Goal: Task Accomplishment & Management: Manage account settings

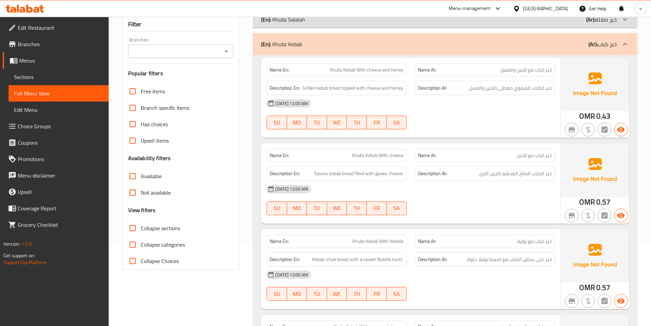
scroll to position [68, 0]
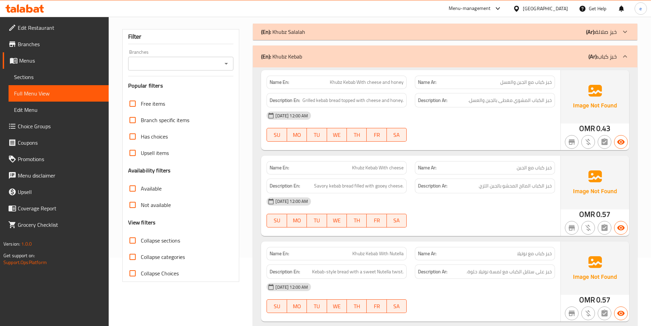
click at [453, 37] on div "(En): Khubz Salalah (Ar): خبز صلالة" at bounding box center [445, 32] width 385 height 16
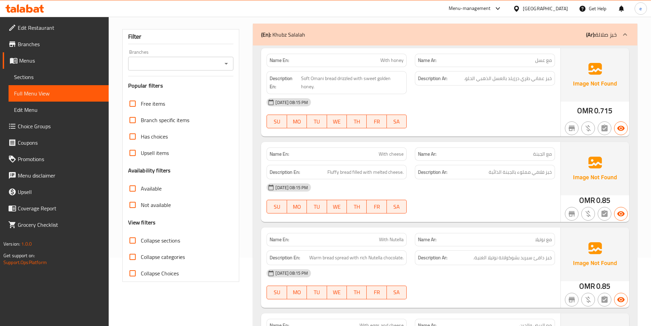
click at [545, 41] on div "(En): Khubz Salalah (Ar): خبز صلالة" at bounding box center [445, 35] width 385 height 22
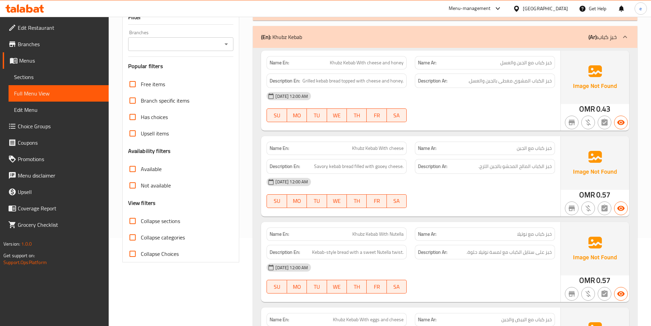
scroll to position [103, 0]
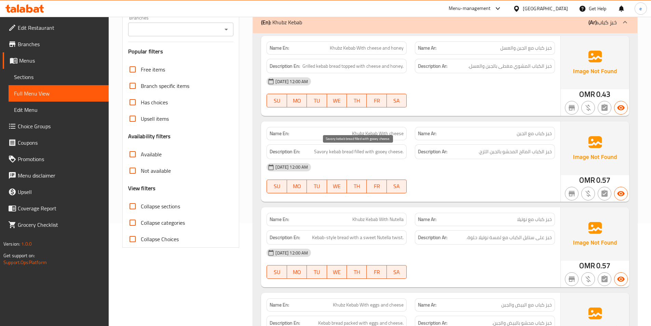
click at [384, 152] on span "Savory kebab bread filled with gooey cheese." at bounding box center [359, 151] width 90 height 9
click at [396, 204] on div "Name En: Khubz Kebab With cheese and honey Name Ar: خبز كباب مع الجبن والعسل De…" at bounding box center [445, 256] width 385 height 447
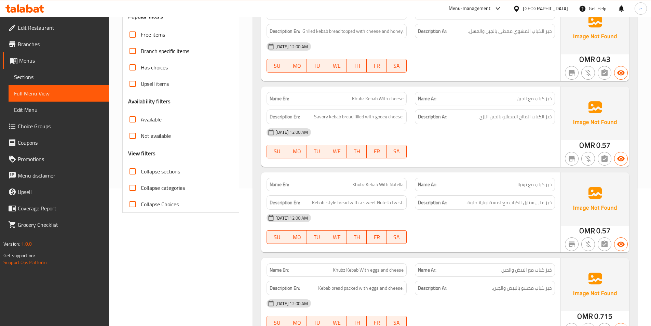
scroll to position [171, 0]
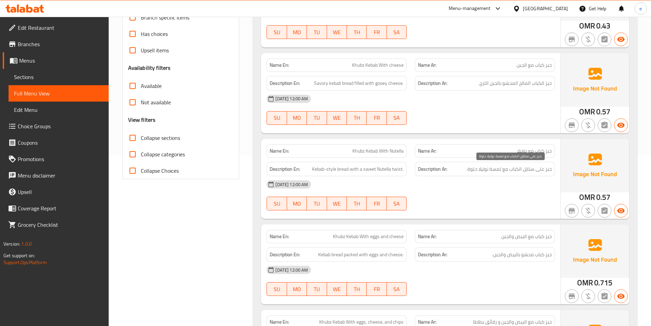
click at [543, 171] on span "خبز على ستايل الكباب مع لمسة نوتيلا حلوة." at bounding box center [509, 169] width 85 height 9
click at [542, 171] on span "خبز على ستايل الكباب مع لمسة نوتيلا حلوة." at bounding box center [509, 169] width 85 height 9
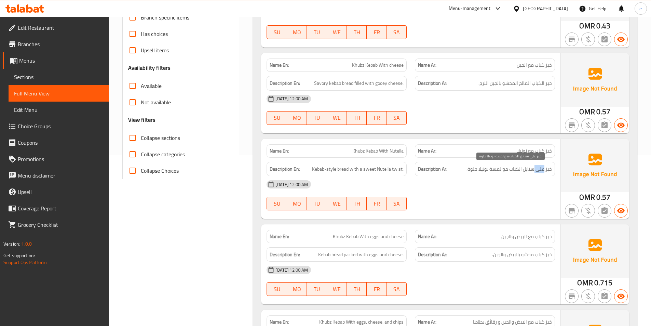
click at [542, 171] on span "خبز على ستايل الكباب مع لمسة نوتيلا حلوة." at bounding box center [509, 169] width 85 height 9
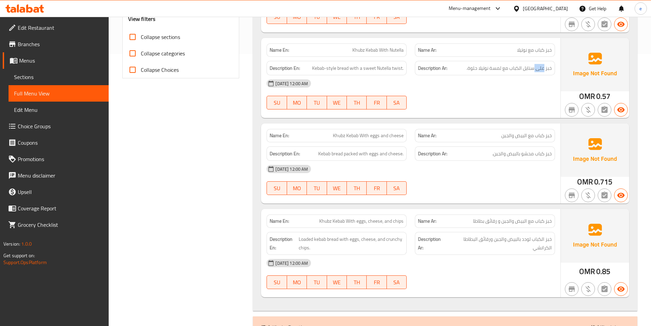
scroll to position [273, 0]
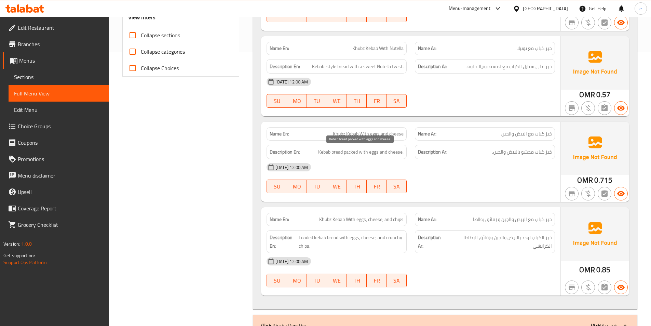
click at [352, 153] on span "Kebab bread packed with eggs and cheese." at bounding box center [360, 152] width 85 height 9
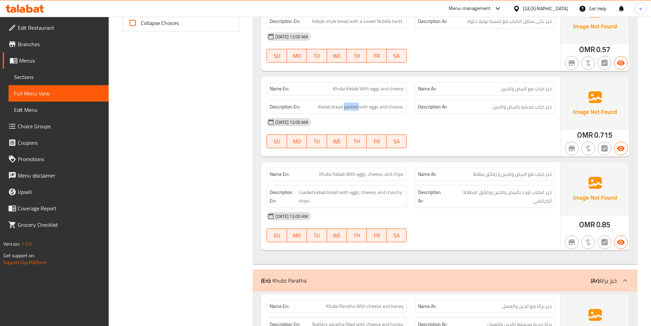
scroll to position [410, 0]
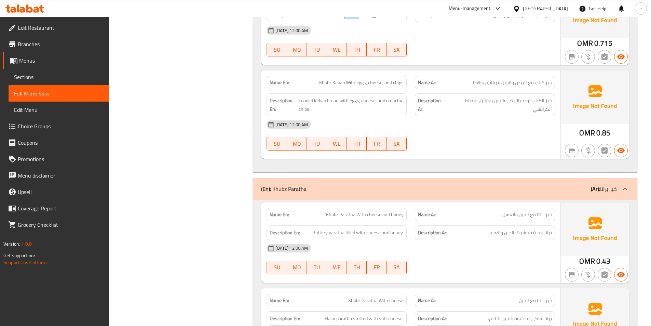
click at [296, 187] on p "(En): Khubz Paratha" at bounding box center [283, 189] width 45 height 8
click at [350, 213] on span "Khubz Paratha With cheese and honey" at bounding box center [365, 214] width 78 height 7
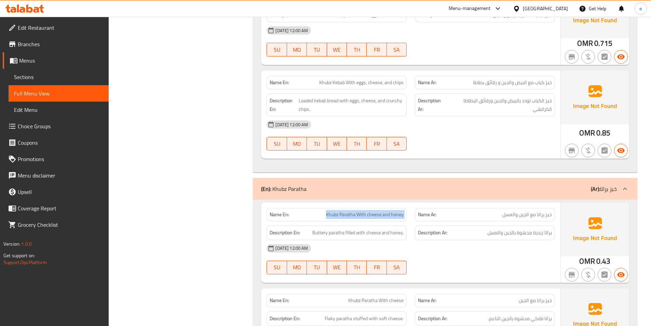
click at [343, 215] on span "Khubz Paratha With cheese and honey" at bounding box center [365, 214] width 78 height 7
click at [345, 216] on span "Khubz Paratha With cheese and honey" at bounding box center [365, 214] width 78 height 7
click at [345, 214] on span "Khubz Paratha With cheese and honey" at bounding box center [365, 214] width 78 height 7
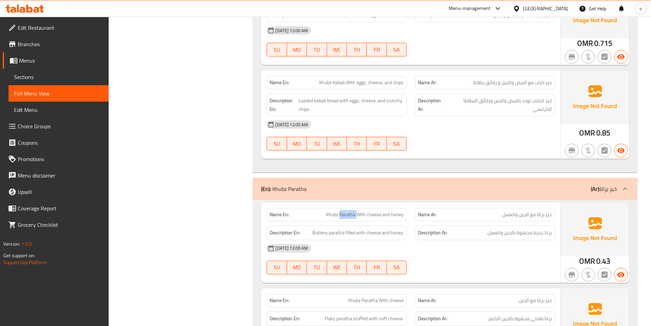
copy span "Paratha"
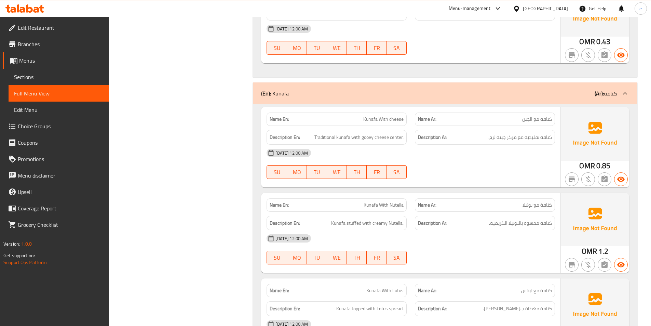
scroll to position [1607, 0]
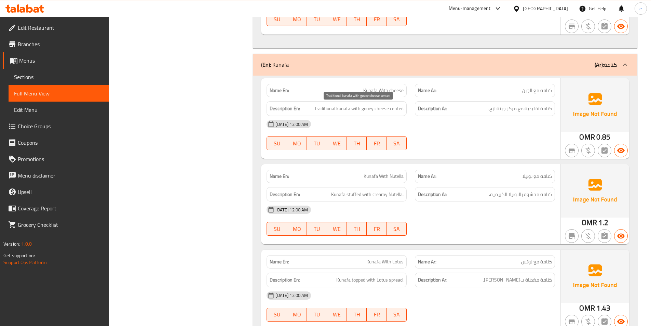
click at [393, 109] on span "Traditional kunafa with gooey cheese center." at bounding box center [358, 108] width 89 height 9
click at [483, 185] on div "Description Ar: كنافة محشوة بالنوتيلا الكريمية." at bounding box center [485, 194] width 148 height 23
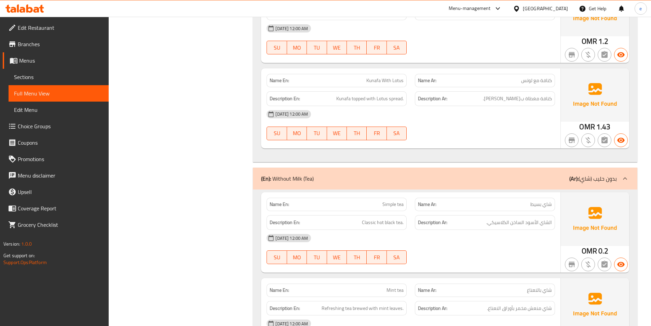
scroll to position [1846, 0]
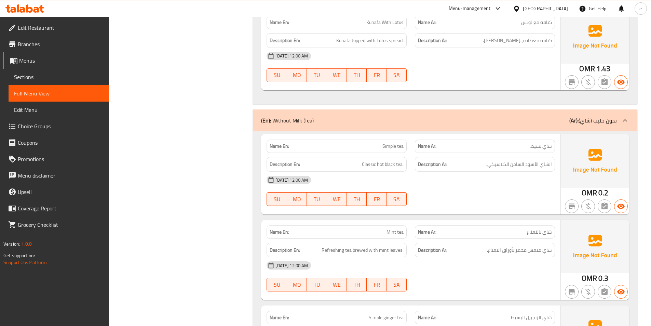
click at [391, 146] on span "Simple tea" at bounding box center [393, 146] width 21 height 7
click at [369, 162] on span "Classic hot black tea." at bounding box center [383, 164] width 42 height 9
click at [385, 165] on span "Classic hot black tea." at bounding box center [383, 164] width 42 height 9
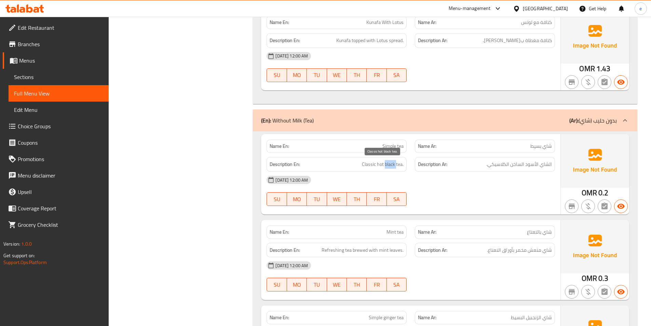
click at [385, 165] on span "Classic hot black tea." at bounding box center [383, 164] width 42 height 9
click at [379, 167] on span "Classic hot black tea." at bounding box center [383, 164] width 42 height 9
click at [388, 168] on span "Classic hot black tea." at bounding box center [383, 164] width 42 height 9
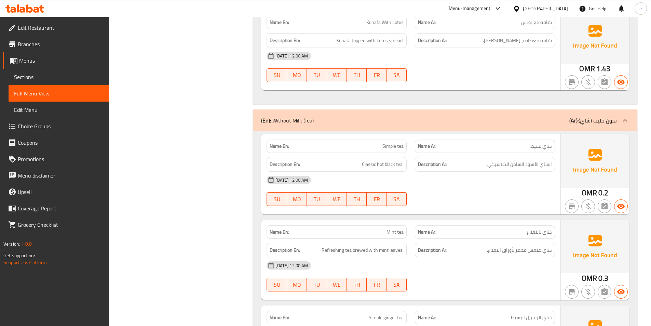
click at [383, 144] on span "Simple tea" at bounding box center [393, 146] width 21 height 7
copy span "Simple"
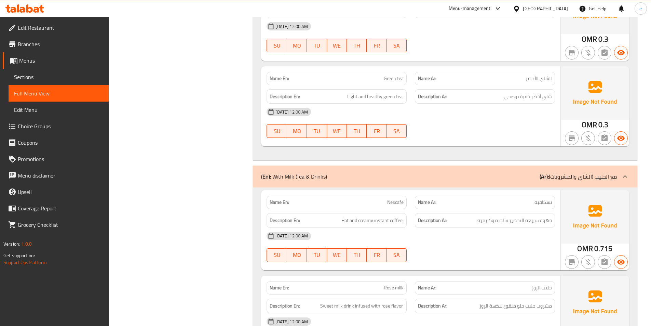
scroll to position [2290, 0]
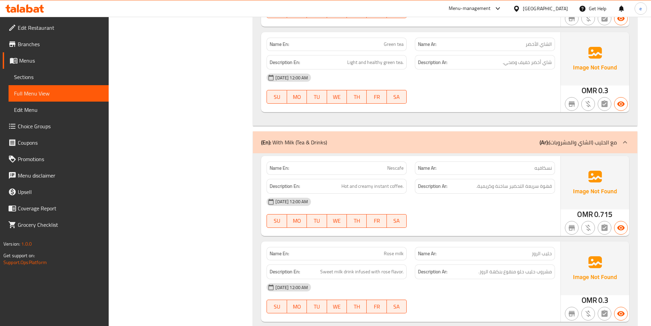
click at [389, 41] on span "Green tea" at bounding box center [394, 44] width 20 height 7
copy span "Green tea"
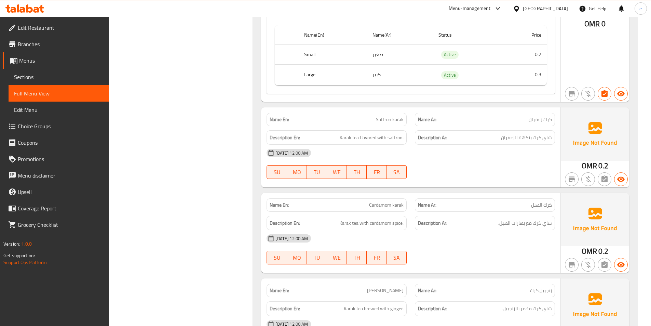
scroll to position [3042, 0]
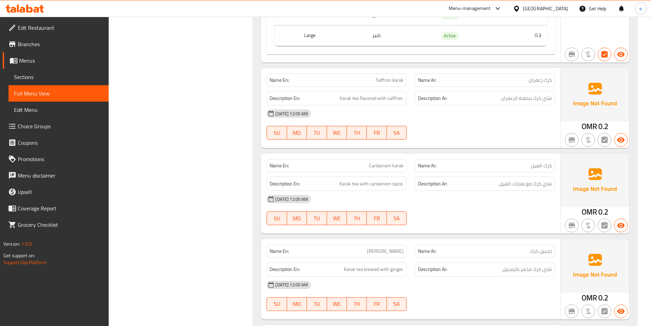
drag, startPoint x: 393, startPoint y: 169, endPoint x: 393, endPoint y: 182, distance: 13.0
click at [393, 182] on span "Karak tea with cardamom spice." at bounding box center [371, 183] width 64 height 9
click at [396, 183] on span "Karak tea with cardamom spice." at bounding box center [371, 183] width 64 height 9
click at [397, 187] on span "Karak tea with cardamom spice." at bounding box center [371, 183] width 64 height 9
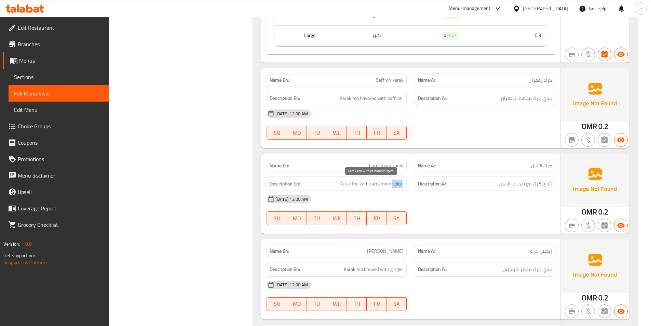
click at [397, 187] on span "Karak tea with cardamom spice." at bounding box center [371, 183] width 64 height 9
click at [378, 166] on span "Cardamom karak" at bounding box center [386, 165] width 35 height 7
copy span "Cardamom karak"
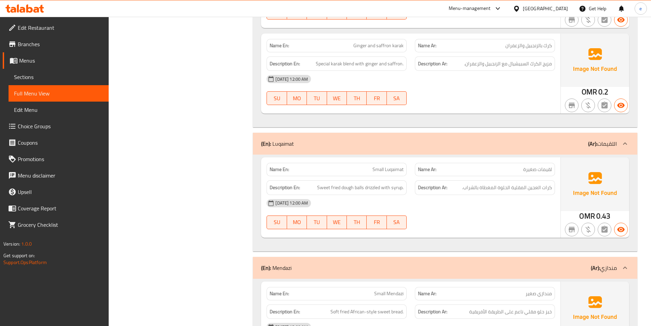
scroll to position [3453, 0]
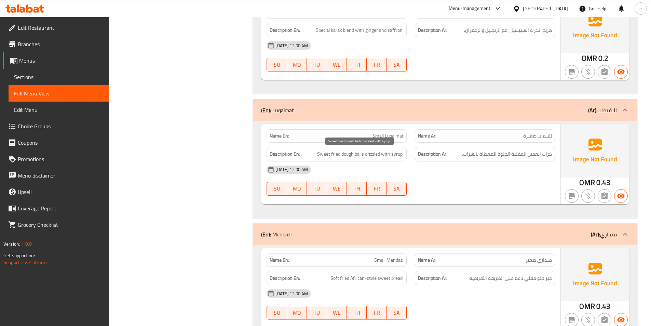
click at [370, 154] on span "Sweet fried dough balls drizzled with syrup." at bounding box center [360, 154] width 86 height 9
click at [371, 151] on span "Sweet fried dough balls drizzled with syrup." at bounding box center [360, 154] width 86 height 9
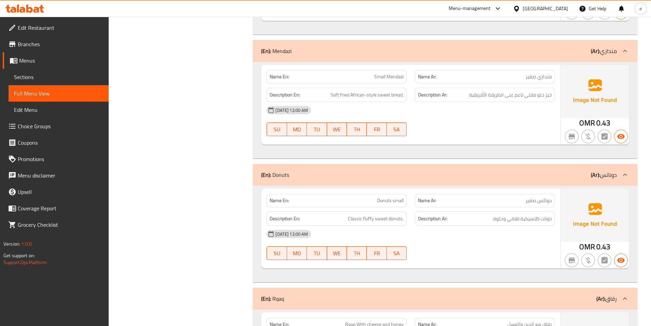
scroll to position [3624, 0]
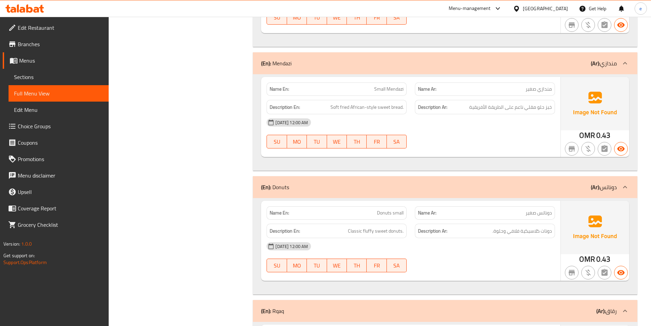
click at [394, 91] on span "Small Mendazi" at bounding box center [388, 88] width 29 height 7
copy span "Mendazi"
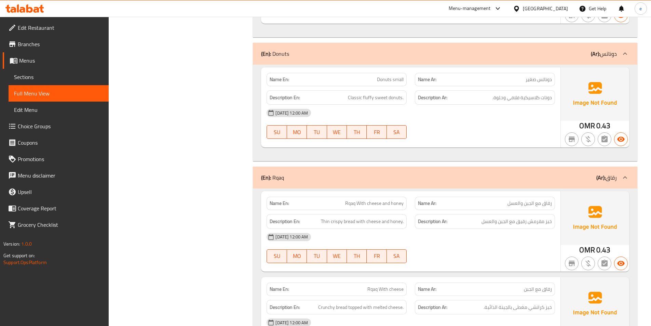
scroll to position [3794, 0]
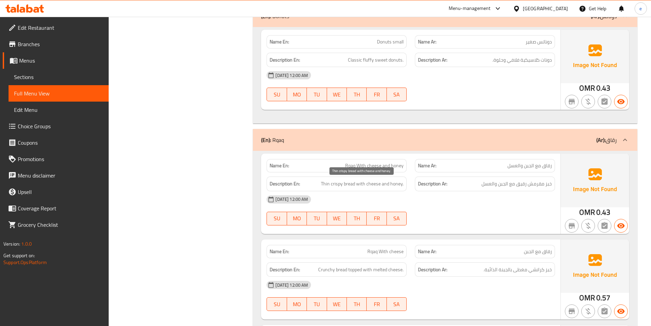
click at [324, 182] on span "Thin crispy bread with cheese and honey." at bounding box center [362, 183] width 83 height 9
click at [397, 198] on div "[DATE] 12:00 AM" at bounding box center [411, 199] width 297 height 16
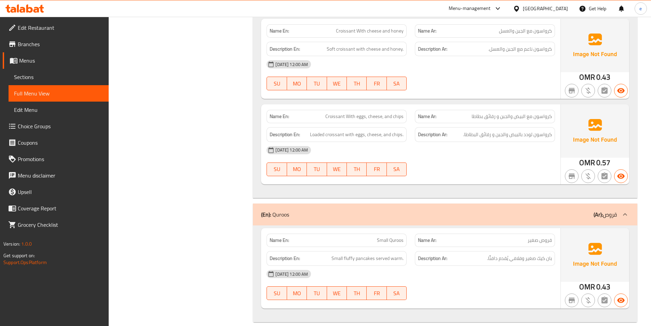
scroll to position [4662, 0]
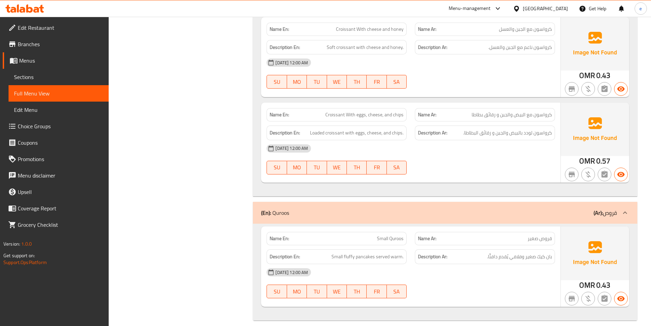
click at [397, 235] on span "Small Quroos" at bounding box center [390, 238] width 27 height 7
copy span "Quroos"
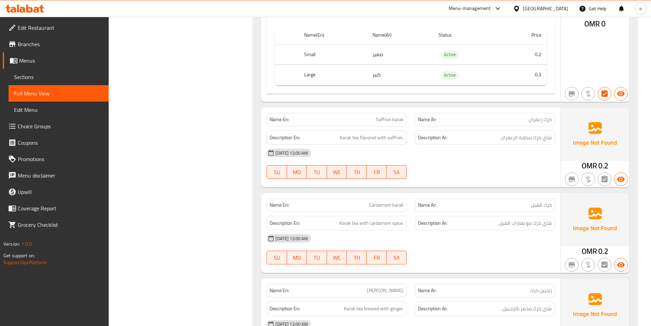
scroll to position [2850, 0]
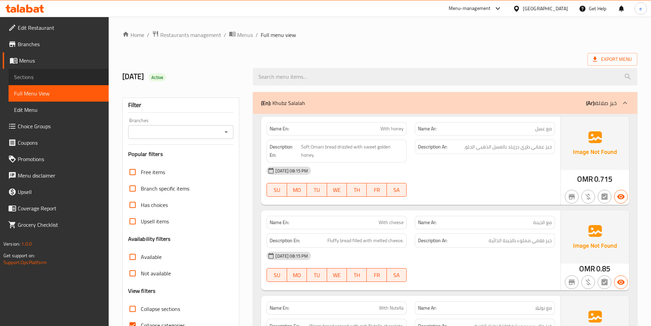
click at [30, 77] on span "Sections" at bounding box center [58, 77] width 89 height 8
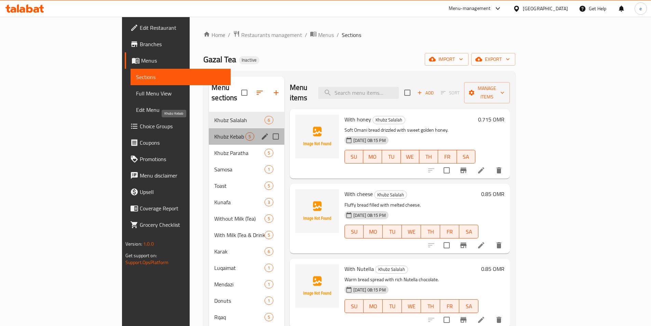
click at [214, 132] on span "Khubz Kebab" at bounding box center [229, 136] width 31 height 8
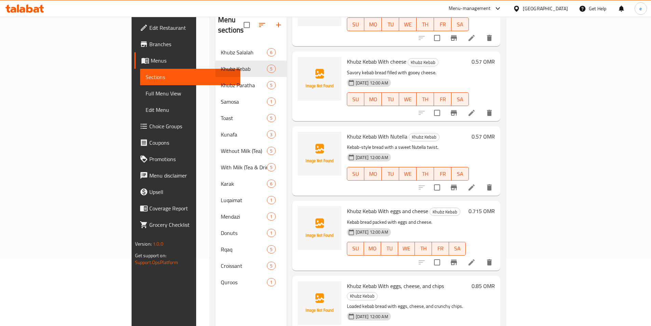
scroll to position [68, 0]
click at [481, 255] on li at bounding box center [471, 261] width 19 height 12
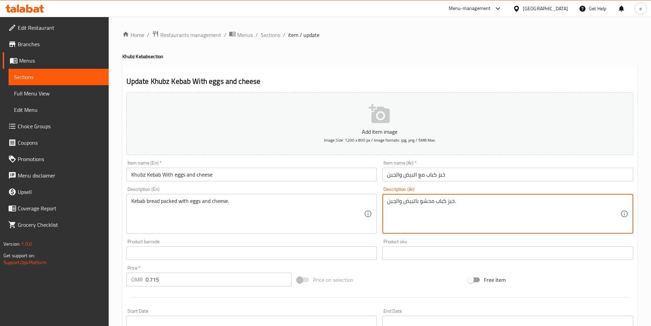
drag, startPoint x: 419, startPoint y: 202, endPoint x: 433, endPoint y: 202, distance: 14.0
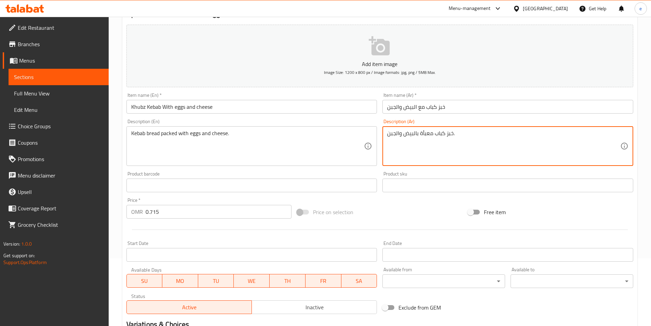
scroll to position [68, 0]
drag, startPoint x: 419, startPoint y: 136, endPoint x: 423, endPoint y: 137, distance: 3.8
click at [423, 137] on textarea "خبز كباب معبأة بالبيض والجبن." at bounding box center [503, 145] width 233 height 32
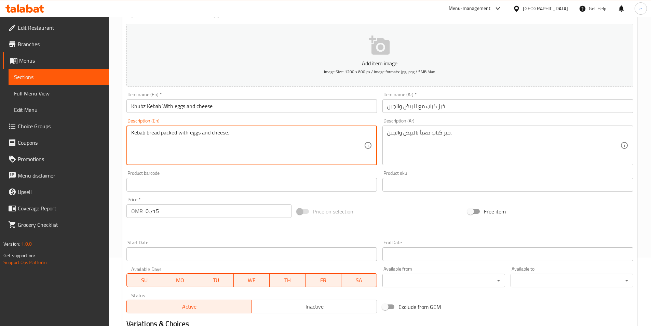
click at [165, 131] on textarea "Kebab bread packed with eggs and cheese." at bounding box center [247, 145] width 233 height 32
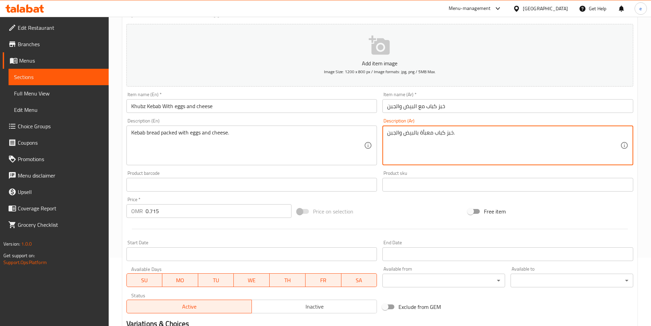
type textarea "خبز كباب معبأة بالبيض والجبن."
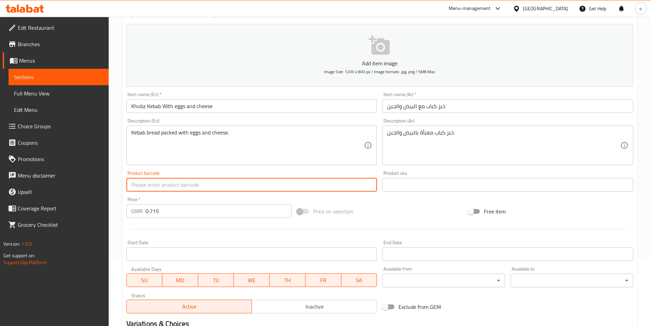
drag, startPoint x: 339, startPoint y: 179, endPoint x: 309, endPoint y: 190, distance: 31.7
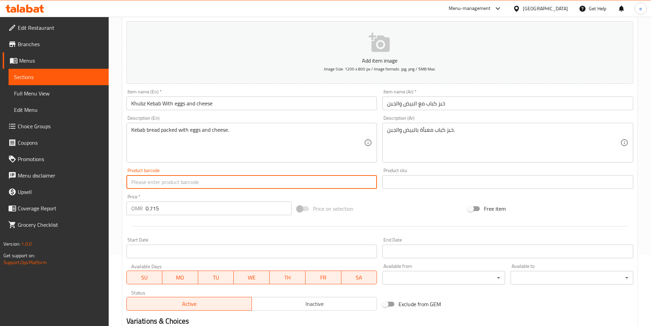
scroll to position [157, 0]
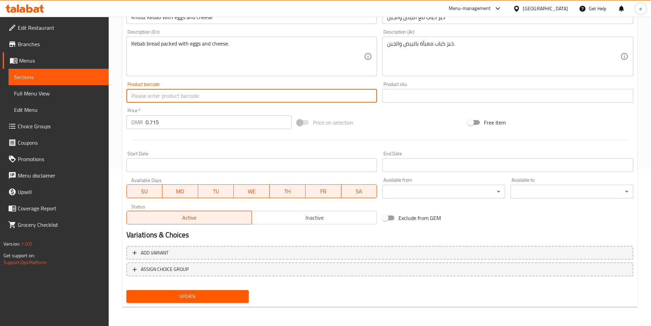
drag, startPoint x: 309, startPoint y: 190, endPoint x: 217, endPoint y: 289, distance: 134.9
click at [217, 289] on div "Update" at bounding box center [188, 296] width 128 height 18
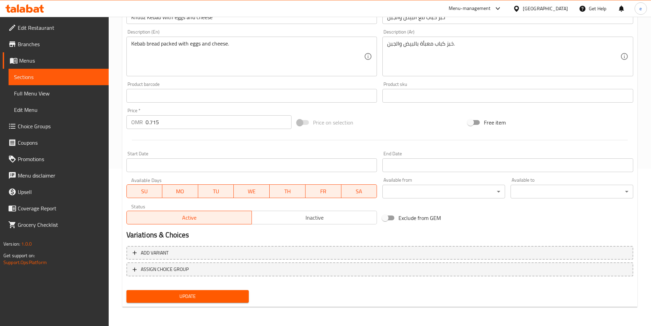
click at [206, 294] on span "Update" at bounding box center [188, 296] width 112 height 9
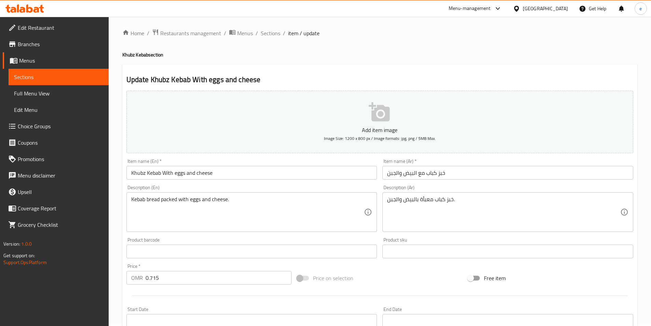
scroll to position [0, 0]
click at [268, 37] on span "Sections" at bounding box center [270, 35] width 19 height 8
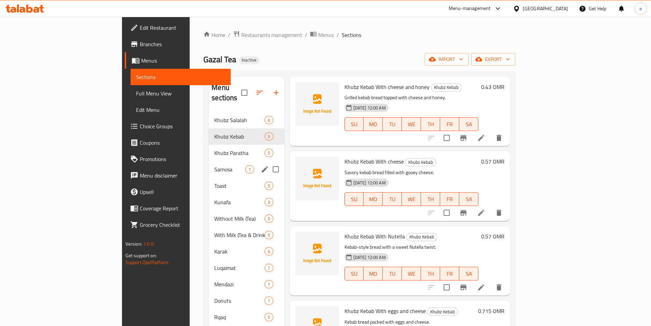
scroll to position [65, 0]
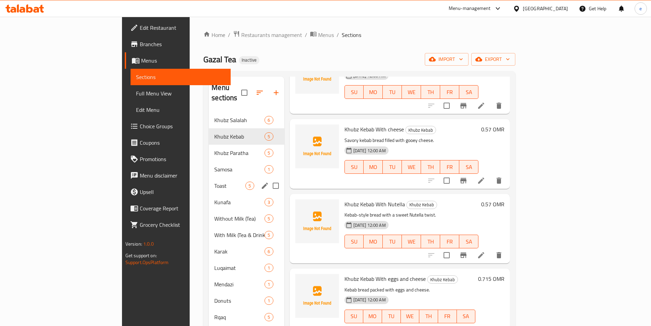
click at [209, 177] on div "Toast 5" at bounding box center [246, 185] width 75 height 16
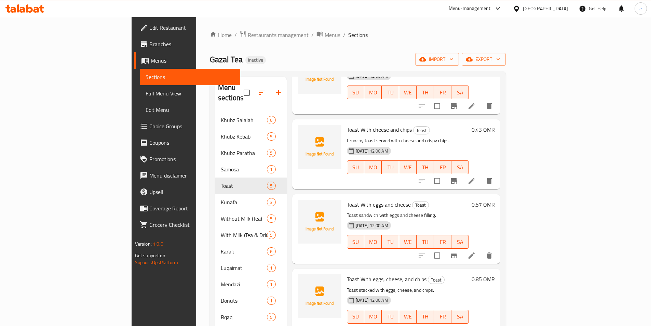
scroll to position [65, 0]
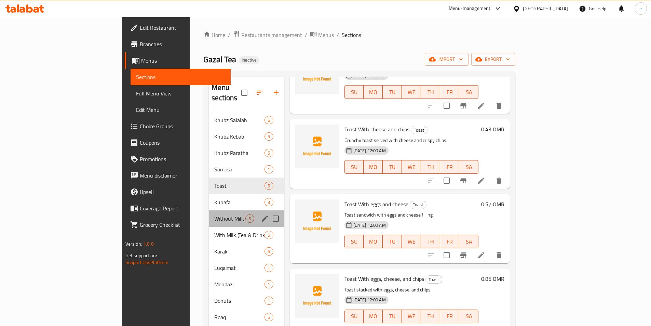
click at [209, 210] on div "Without Milk (Tea) 5" at bounding box center [246, 218] width 75 height 16
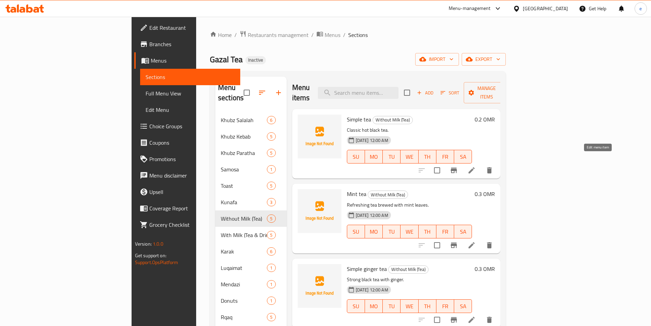
click at [475, 167] on icon at bounding box center [472, 170] width 6 height 6
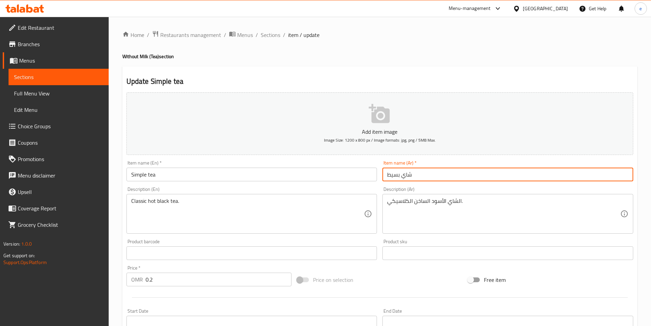
drag, startPoint x: 387, startPoint y: 177, endPoint x: 400, endPoint y: 184, distance: 14.7
click at [400, 184] on div "Item name (Ar)   * شاي بسيط Item name (Ar) *" at bounding box center [508, 171] width 256 height 26
click at [399, 177] on input "شاي سيمبل" at bounding box center [508, 175] width 251 height 14
type input "شاي سيمبل"
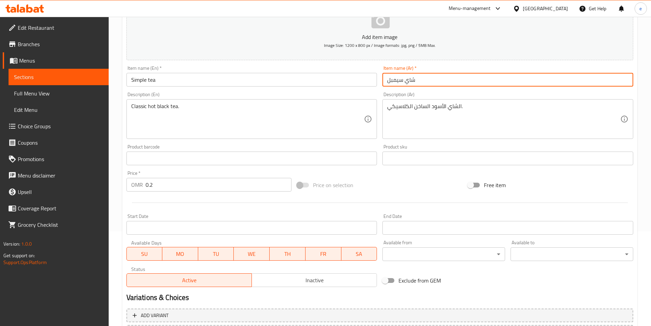
scroll to position [157, 0]
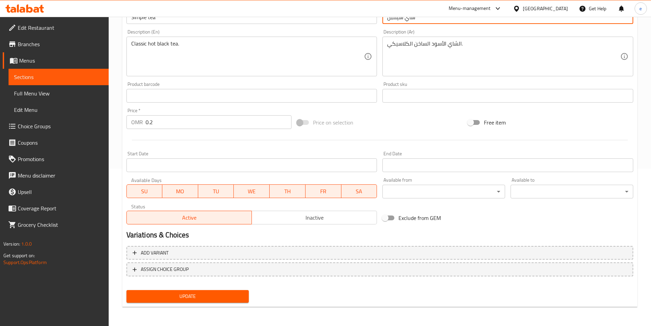
click at [228, 296] on span "Update" at bounding box center [188, 296] width 112 height 9
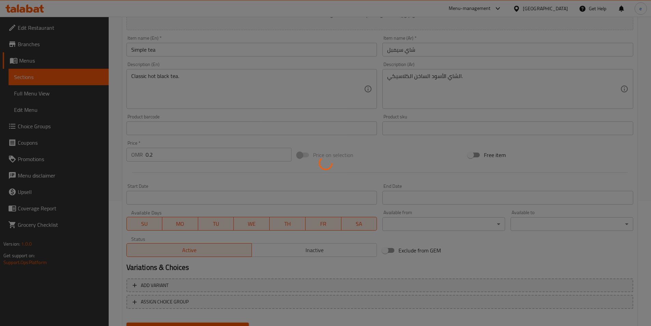
scroll to position [0, 0]
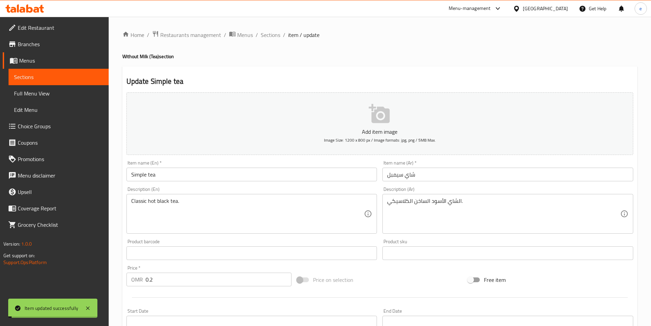
click at [264, 37] on span "Sections" at bounding box center [270, 35] width 19 height 8
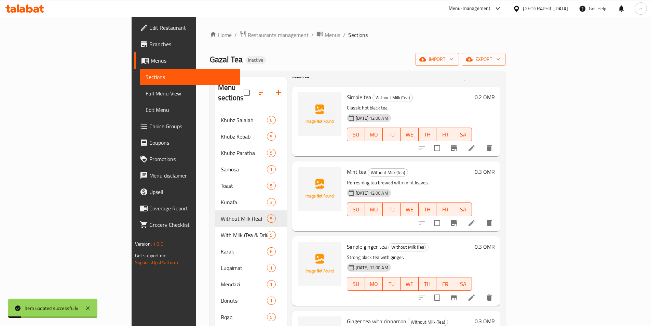
scroll to position [34, 0]
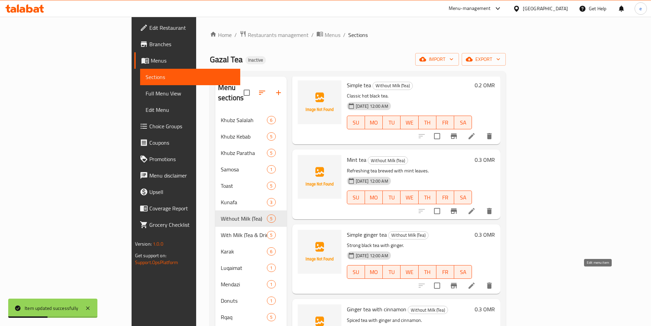
click at [476, 281] on icon at bounding box center [472, 285] width 8 height 8
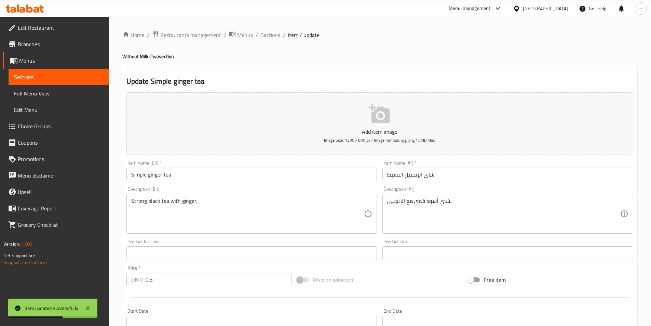
click at [392, 173] on input "شاي الزنجبيل البسيط" at bounding box center [508, 175] width 251 height 14
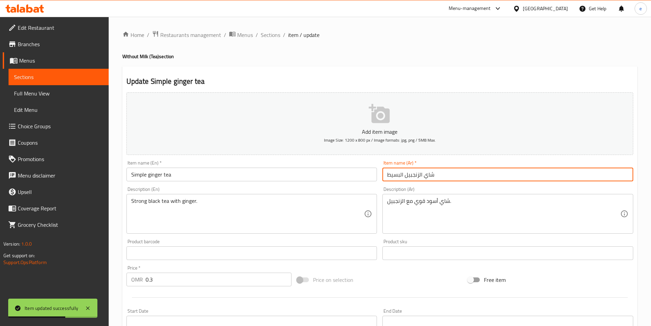
click at [392, 173] on input "شاي الزنجبيل البسيط" at bounding box center [508, 175] width 251 height 14
click at [392, 174] on input "شاي الزنجبيل البسيط" at bounding box center [508, 175] width 251 height 14
drag, startPoint x: 388, startPoint y: 173, endPoint x: 400, endPoint y: 178, distance: 13.5
click at [400, 178] on input "شاي الزنجبيل البسيط" at bounding box center [508, 175] width 251 height 14
paste input "يمبل"
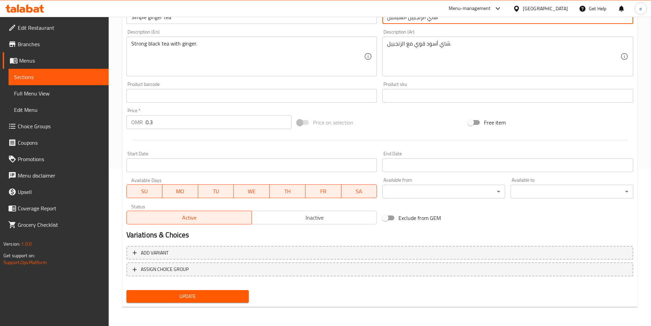
type input "شاي الزنجبيل السيمبل"
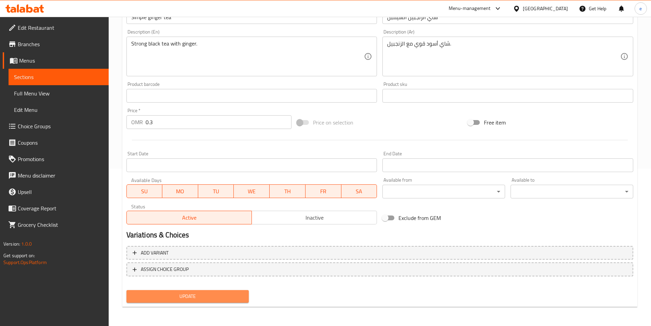
click at [201, 298] on span "Update" at bounding box center [188, 296] width 112 height 9
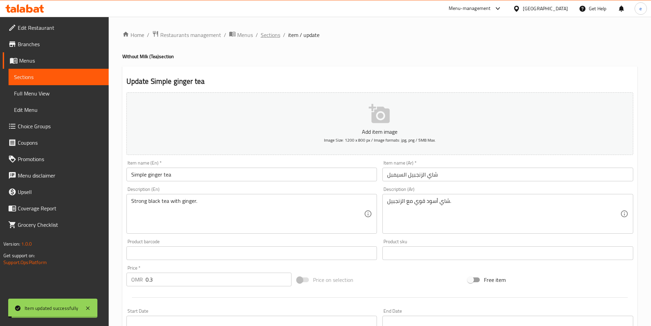
click at [269, 32] on span "Sections" at bounding box center [270, 35] width 19 height 8
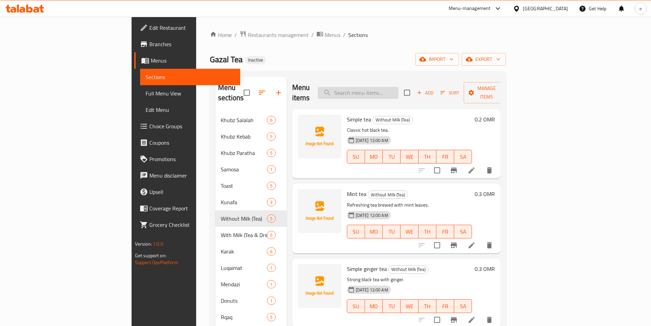
click at [399, 89] on input "search" at bounding box center [358, 93] width 81 height 12
paste input "Cardamom karak"
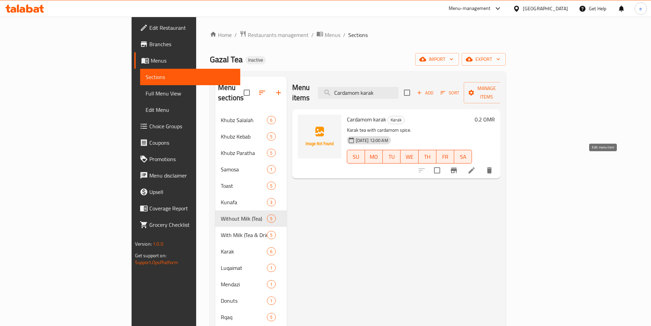
type input "Cardamom karak"
click at [476, 166] on icon at bounding box center [472, 170] width 8 height 8
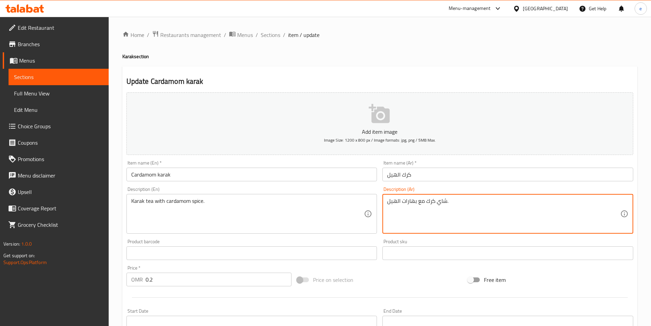
drag, startPoint x: 403, startPoint y: 200, endPoint x: 415, endPoint y: 206, distance: 13.5
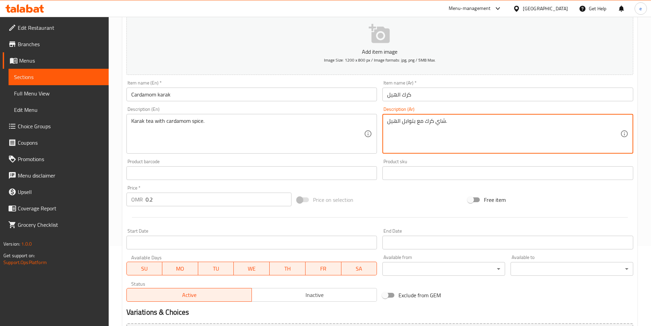
scroll to position [157, 0]
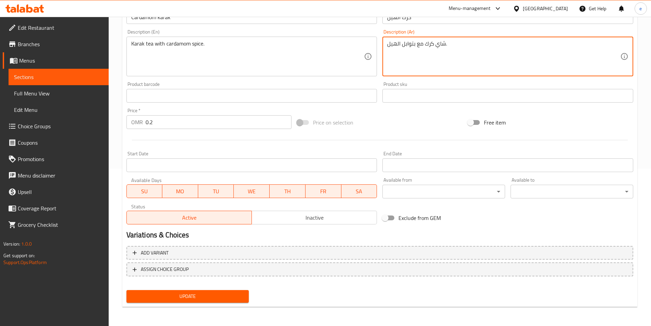
click at [414, 45] on textarea "شاي كرك مع بتوابل الهيل." at bounding box center [503, 56] width 233 height 32
type textarea "شاي كرك مع توابل الهيل."
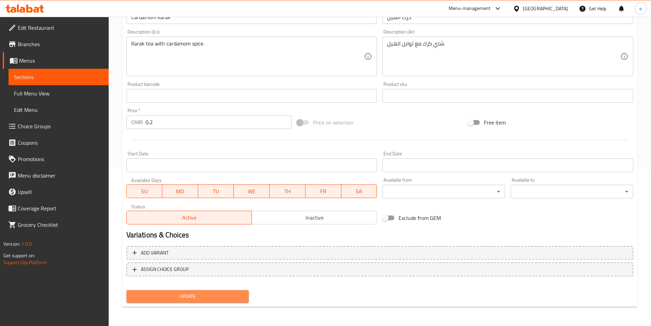
click at [204, 300] on span "Update" at bounding box center [188, 296] width 112 height 9
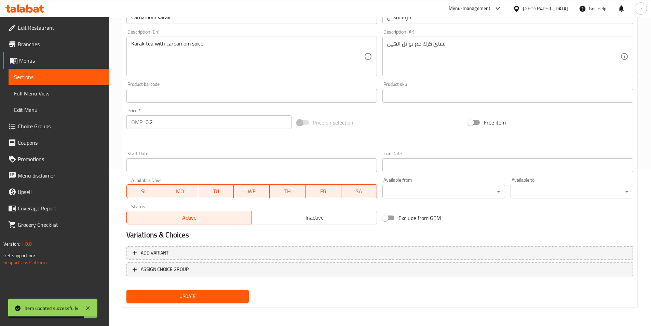
scroll to position [0, 0]
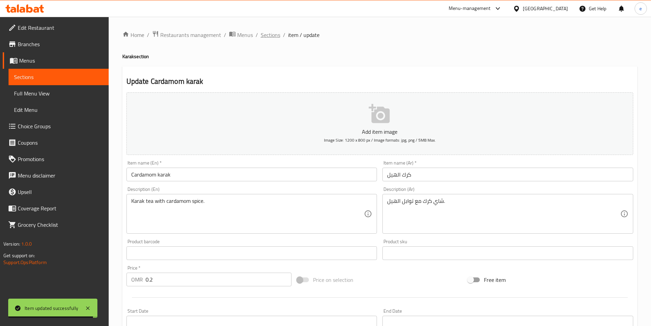
click at [265, 35] on span "Sections" at bounding box center [270, 35] width 19 height 8
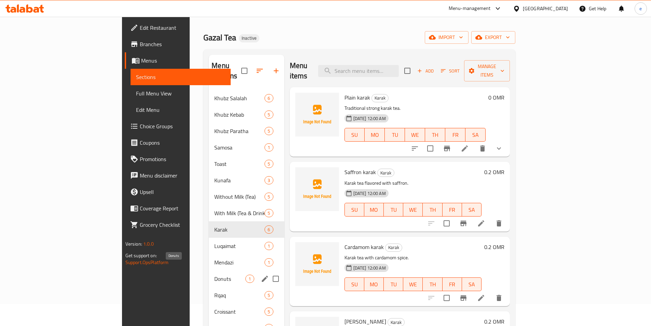
scroll to position [34, 0]
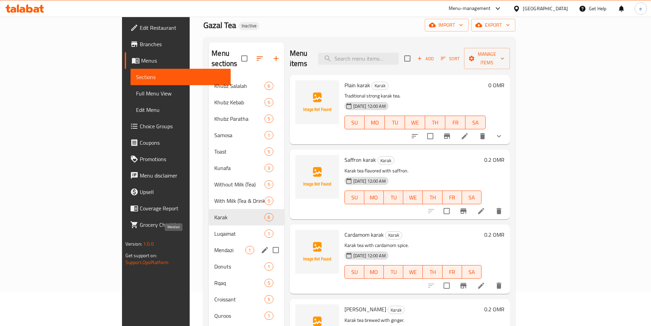
click at [214, 246] on span "Mendazi" at bounding box center [229, 250] width 31 height 8
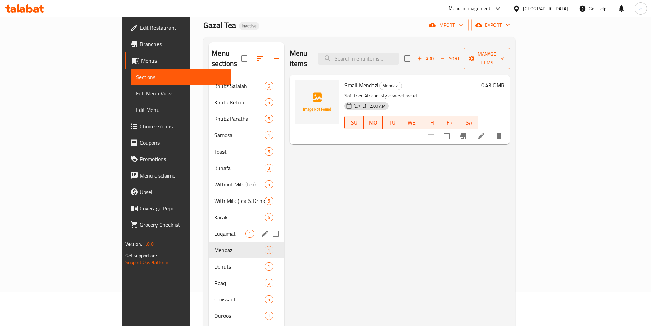
click at [209, 227] on div "Luqaimat 1" at bounding box center [246, 233] width 75 height 16
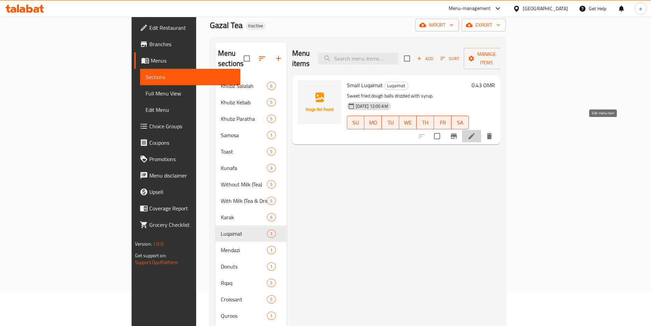
click at [476, 132] on icon at bounding box center [472, 136] width 8 height 8
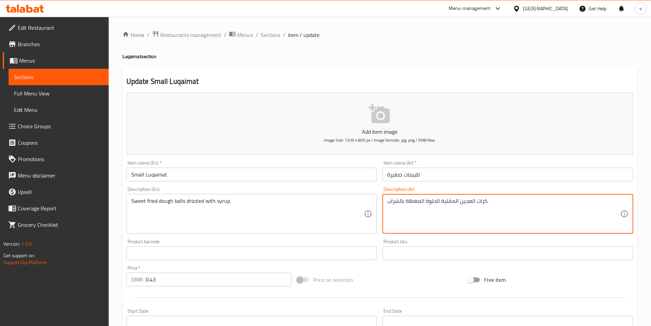
drag, startPoint x: 406, startPoint y: 201, endPoint x: 423, endPoint y: 200, distance: 16.1
paste textarea "دريزل"
click at [417, 201] on textarea "كرات العجين المقلية الحلوة ادريزل بالشراب." at bounding box center [503, 214] width 233 height 32
click at [405, 205] on textarea "كرات العجين المقلية الحلوة دريزل بالشراب." at bounding box center [503, 214] width 233 height 32
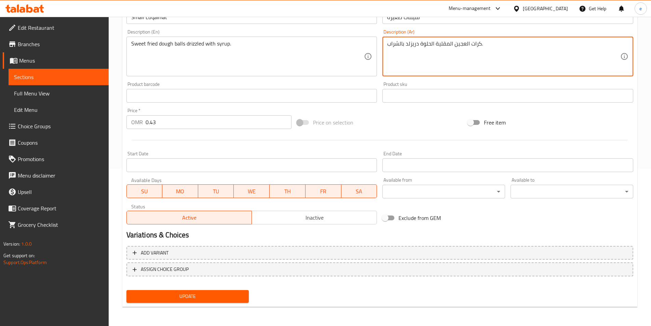
type textarea "كرات العجين المقلية الحلوة دريزلد بالشراب."
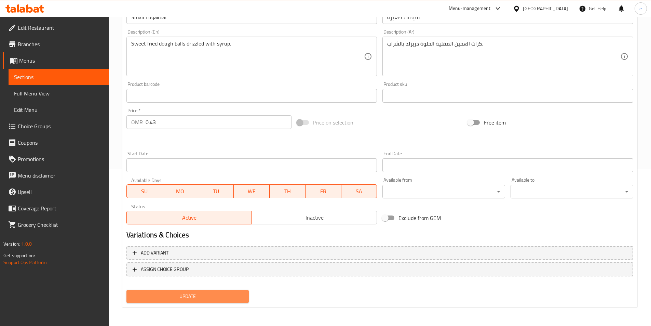
click at [204, 293] on span "Update" at bounding box center [188, 296] width 112 height 9
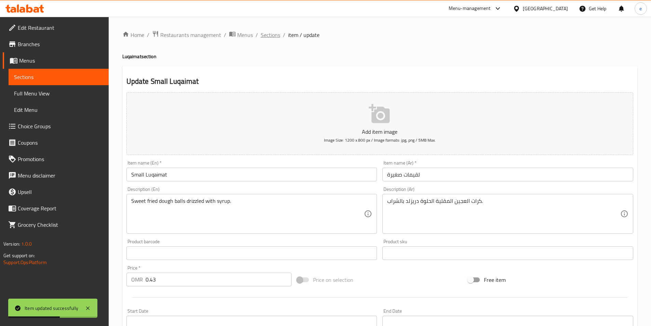
click at [265, 36] on span "Sections" at bounding box center [270, 35] width 19 height 8
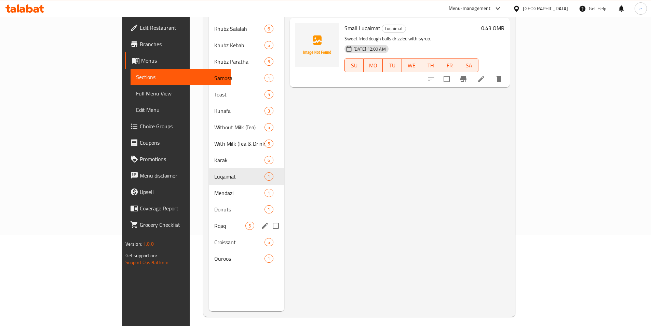
scroll to position [96, 0]
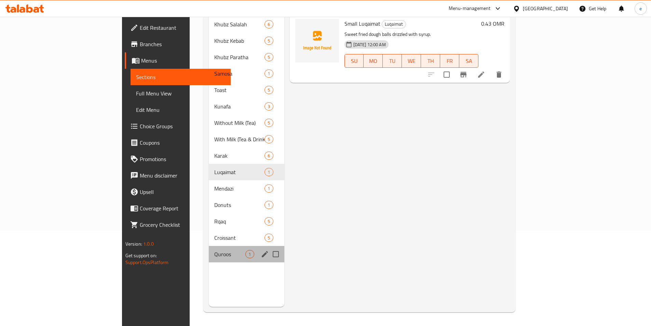
click at [209, 246] on div "Quroos 1" at bounding box center [246, 254] width 75 height 16
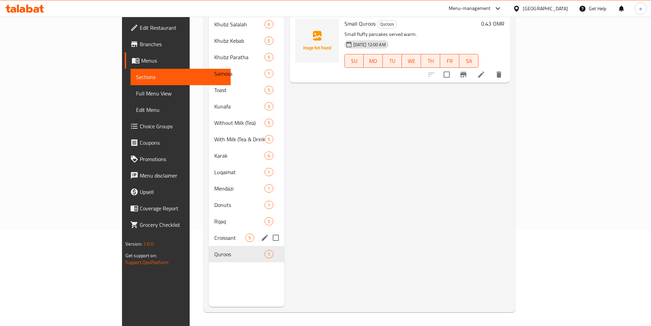
click at [209, 233] on div "Croissant 5" at bounding box center [246, 237] width 75 height 16
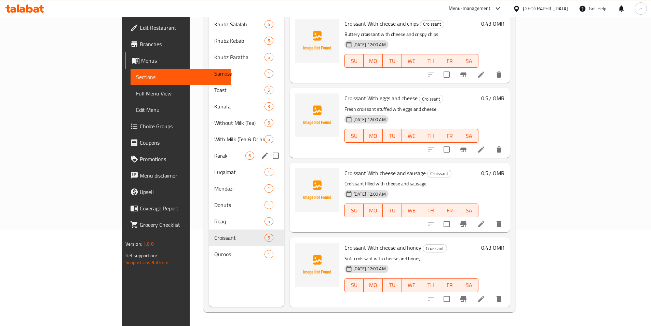
click at [209, 147] on div "Karak 6" at bounding box center [246, 155] width 75 height 16
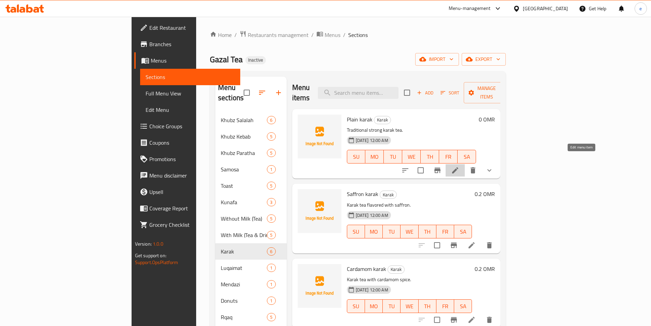
click at [459, 166] on icon at bounding box center [455, 170] width 8 height 8
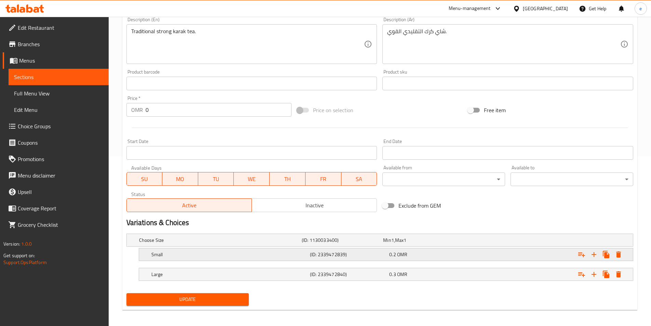
scroll to position [173, 0]
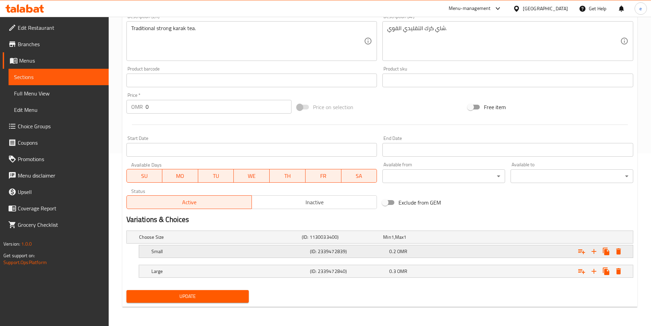
click at [246, 255] on div "Small" at bounding box center [229, 251] width 159 height 10
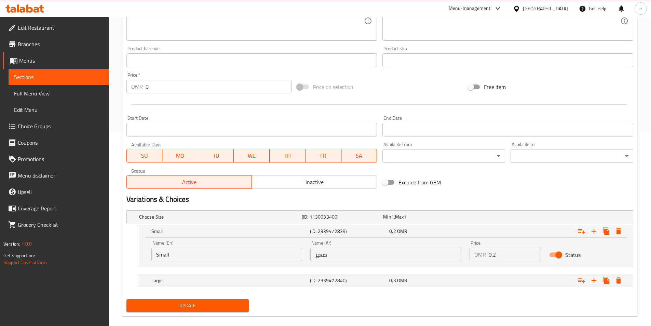
scroll to position [202, 0]
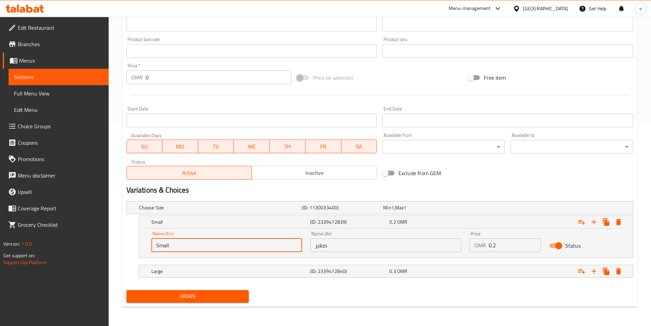
drag, startPoint x: 209, startPoint y: 245, endPoint x: 129, endPoint y: 246, distance: 80.3
click at [129, 246] on div "Small (ID: 2339472839) 0.2 OMR Name (En) Small Name (En) Name (Ar) صغير Name (A…" at bounding box center [379, 236] width 507 height 42
type input "Medium"
click at [330, 249] on input "صغير" at bounding box center [385, 245] width 151 height 14
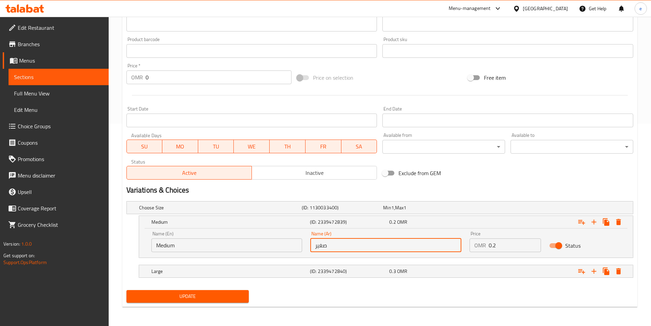
click at [330, 249] on input "صغير" at bounding box center [385, 245] width 151 height 14
type input "وسط"
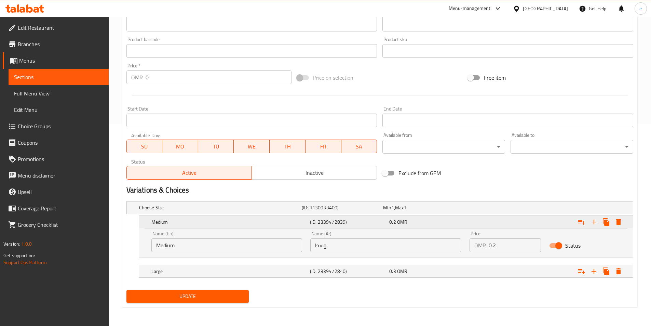
click at [335, 217] on div "(ID: 2339472839)" at bounding box center [348, 222] width 79 height 10
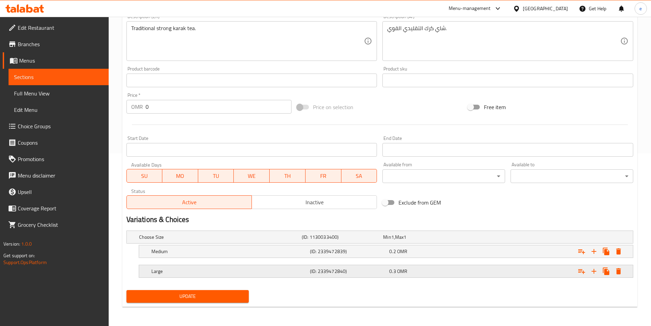
scroll to position [173, 0]
click at [211, 299] on span "Update" at bounding box center [188, 296] width 112 height 9
click at [222, 300] on span "Update" at bounding box center [188, 296] width 112 height 9
click at [405, 255] on span "OMR" at bounding box center [402, 251] width 10 height 9
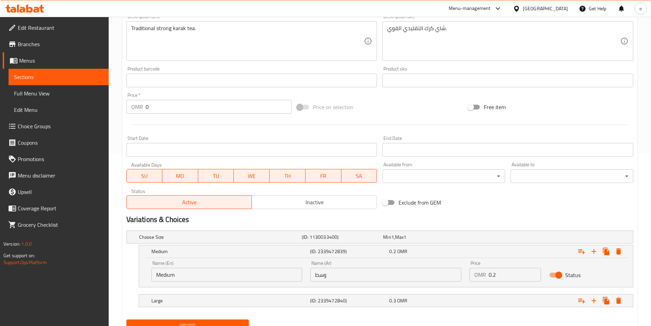
click at [203, 324] on span "Update" at bounding box center [188, 325] width 112 height 9
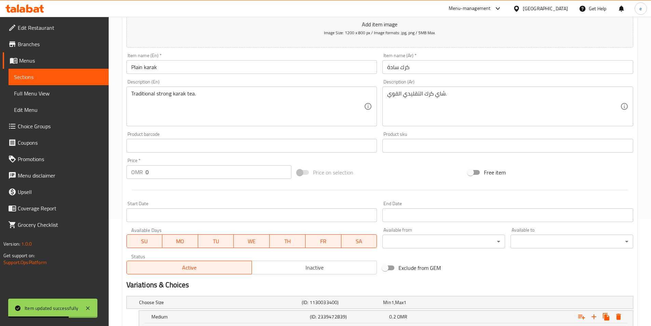
scroll to position [36, 0]
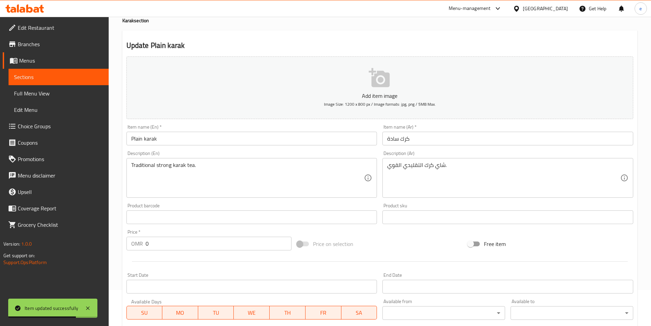
click at [56, 78] on span "Sections" at bounding box center [58, 77] width 89 height 8
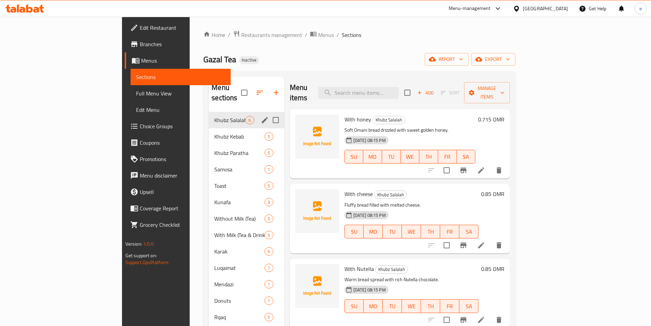
click at [209, 116] on div "Khubz Salalah 6" at bounding box center [246, 120] width 75 height 16
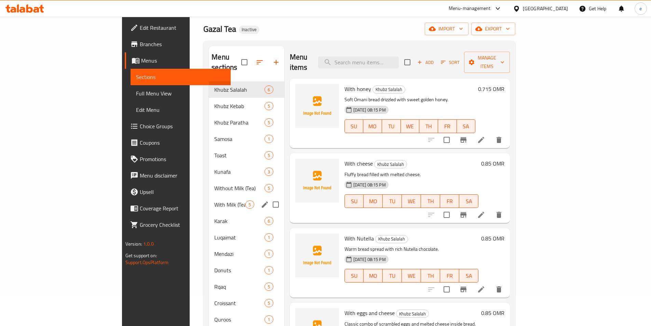
scroll to position [27, 0]
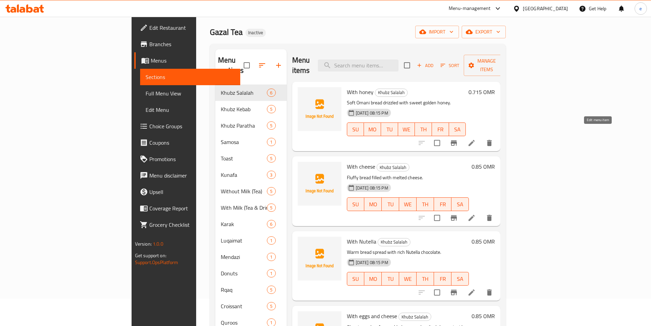
click at [476, 139] on icon at bounding box center [472, 143] width 8 height 8
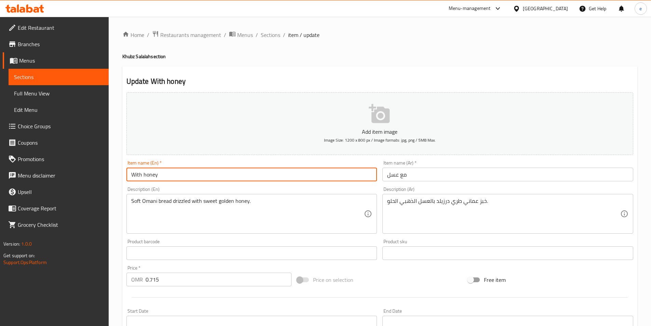
click at [130, 173] on input "With honey" at bounding box center [251, 175] width 251 height 14
paste input "Khubz Salalah"
type input "Khubz Salalah With honey"
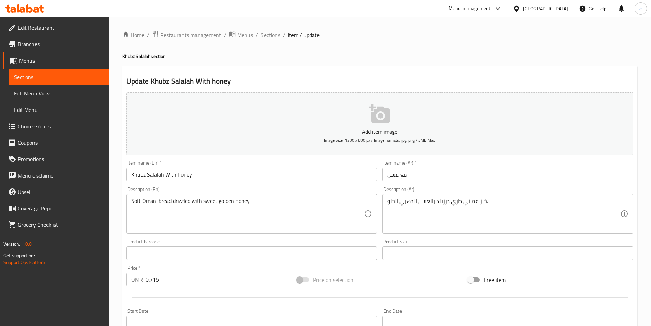
click at [509, 181] on input "مع عسل" at bounding box center [508, 175] width 251 height 14
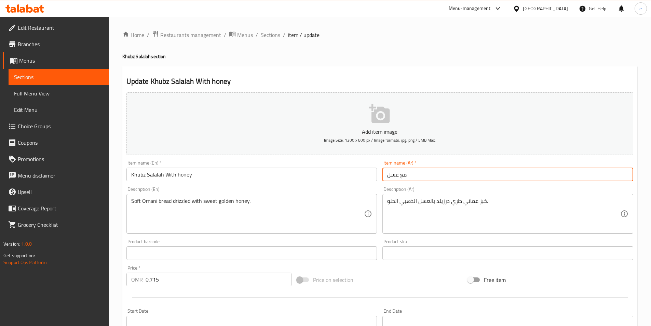
paste input "خبز صلالة"
drag, startPoint x: 407, startPoint y: 176, endPoint x: 354, endPoint y: 188, distance: 55.0
click at [354, 188] on div "Add item image Image Size: 1200 x 800 px / Image formats: jpg, png / 5MB Max. I…" at bounding box center [380, 237] width 512 height 295
click at [388, 172] on input "مع عسل" at bounding box center [508, 175] width 251 height 14
paste input "خبز صلالة"
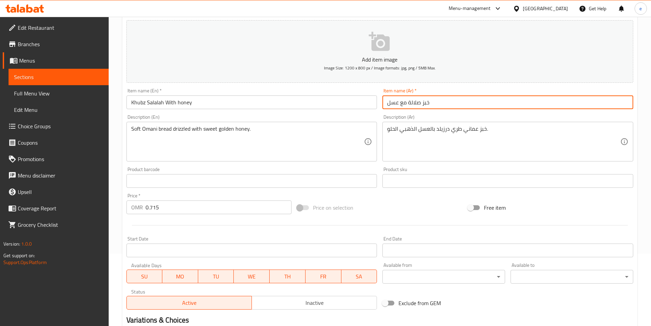
scroll to position [157, 0]
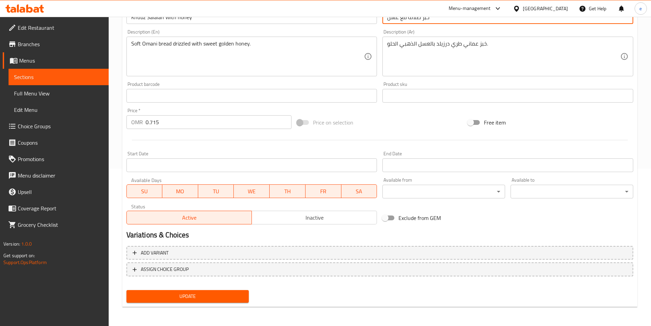
type input "خبز صلالة مع عسل"
click at [220, 296] on span "Update" at bounding box center [188, 296] width 112 height 9
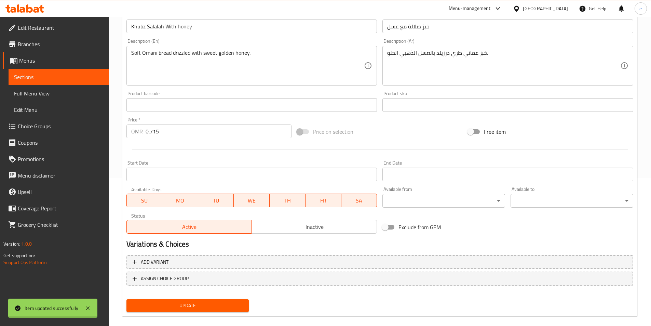
scroll to position [0, 0]
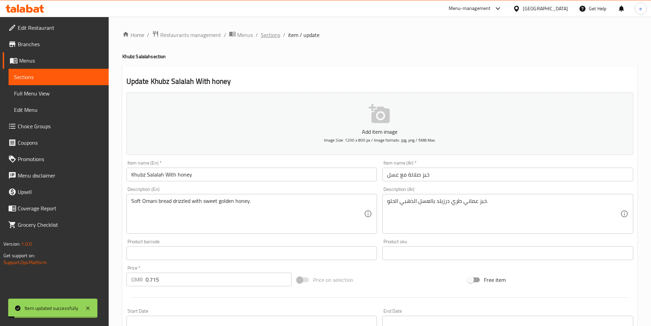
click at [273, 36] on span "Sections" at bounding box center [270, 35] width 19 height 8
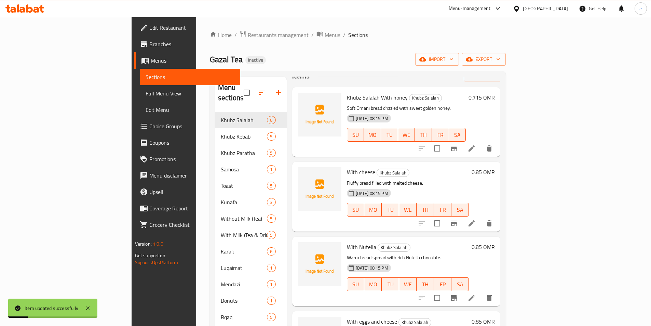
scroll to position [34, 0]
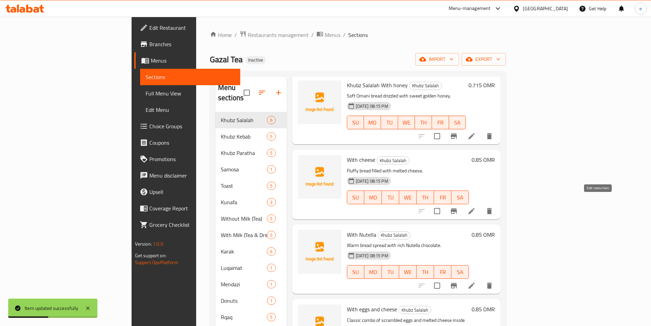
click at [476, 207] on icon at bounding box center [472, 211] width 8 height 8
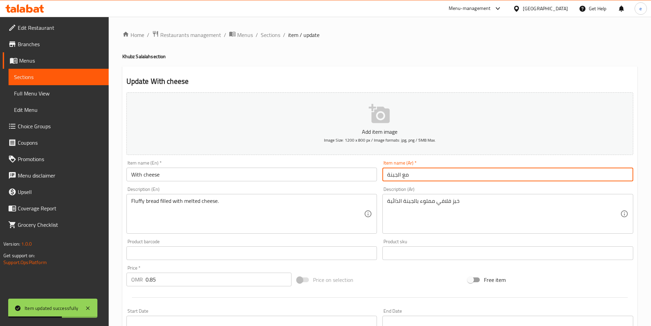
click at [441, 176] on input "مع الجبنة" at bounding box center [508, 175] width 251 height 14
drag, startPoint x: 391, startPoint y: 174, endPoint x: 386, endPoint y: 173, distance: 4.6
click at [389, 173] on input "مع الجبنة" at bounding box center [508, 175] width 251 height 14
click at [385, 172] on input "مع الجبنة" at bounding box center [508, 175] width 251 height 14
paste input "خبز صلالة"
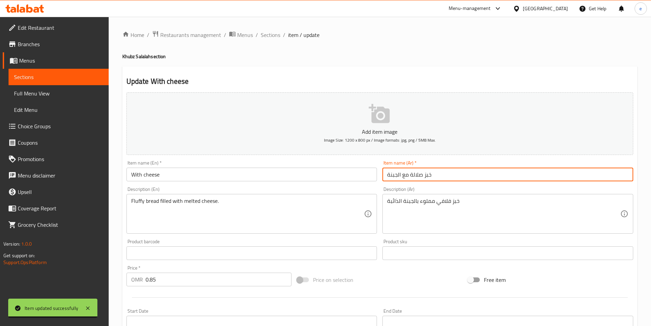
type input "خبز صلالة مع الجبنة"
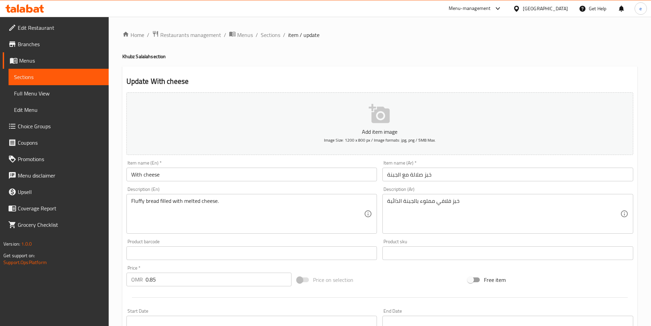
click at [165, 170] on input "With cheese" at bounding box center [251, 175] width 251 height 14
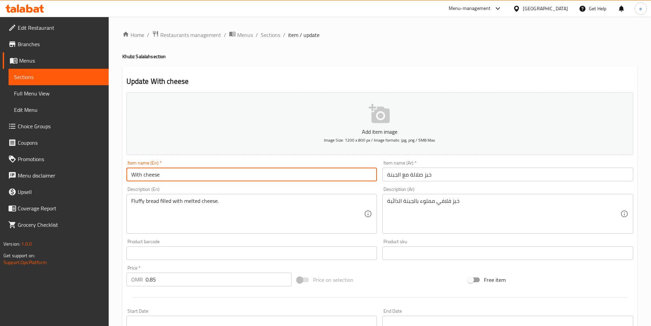
click at [130, 172] on input "With cheese" at bounding box center [251, 175] width 251 height 14
paste input "Khubz Salalah"
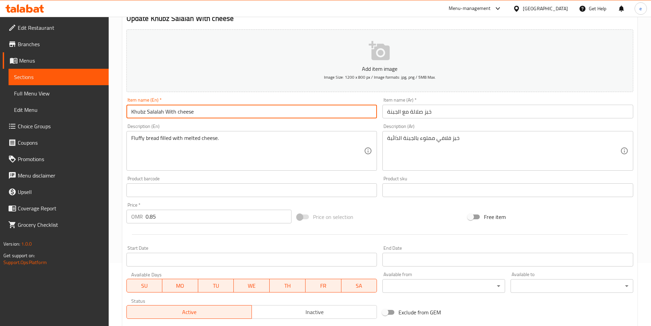
scroll to position [157, 0]
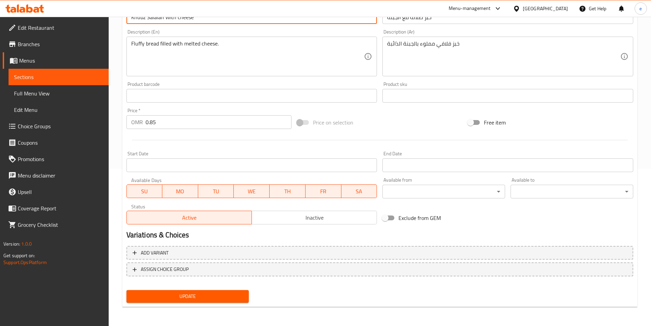
type input "Khubz Salalah With cheese"
click at [235, 291] on button "Update" at bounding box center [187, 296] width 123 height 13
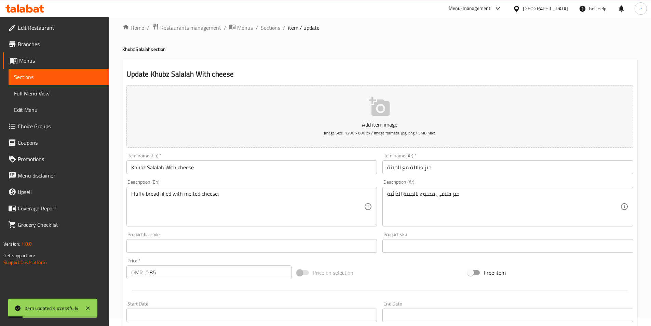
scroll to position [0, 0]
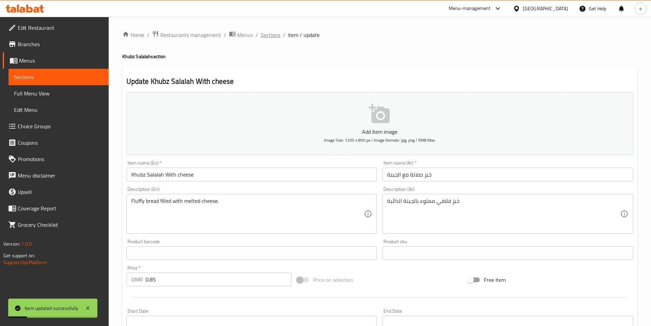
click at [268, 34] on span "Sections" at bounding box center [270, 35] width 19 height 8
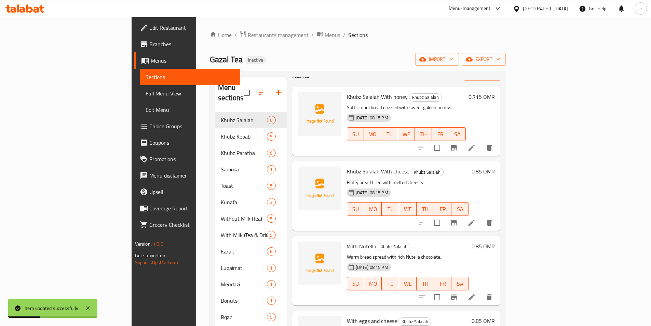
scroll to position [68, 0]
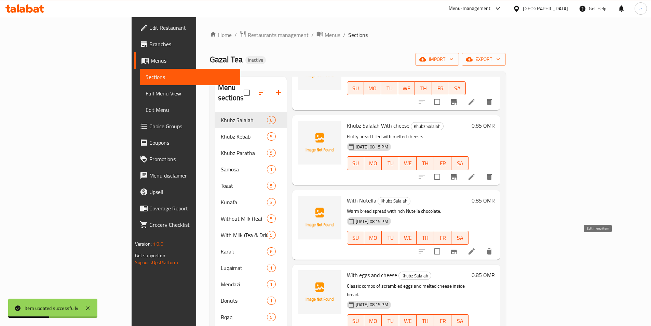
click at [475, 248] on icon at bounding box center [472, 251] width 6 height 6
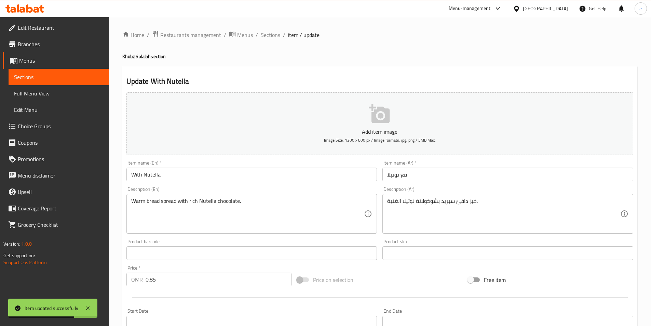
click at [131, 173] on input "With Nutella" at bounding box center [251, 175] width 251 height 14
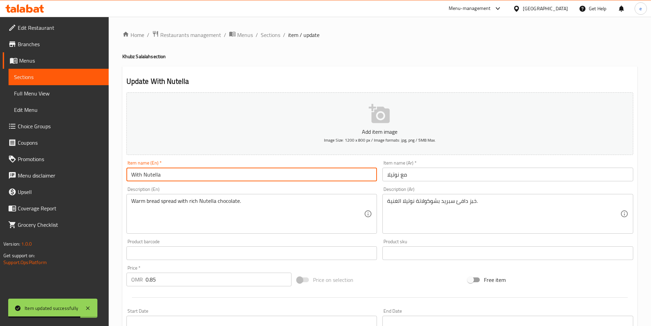
paste input "Khubz Salalah"
type input "Khubz Salalah With Nutella"
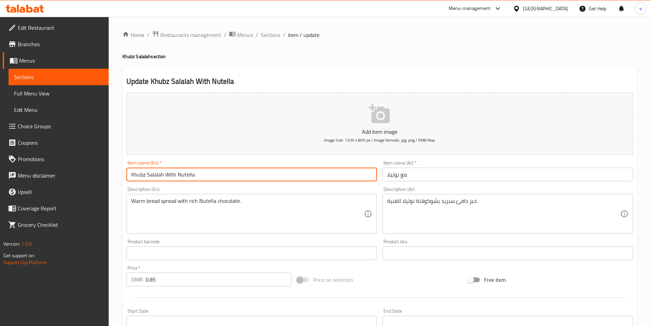
click at [386, 172] on input "مع نوتيلا" at bounding box center [508, 175] width 251 height 14
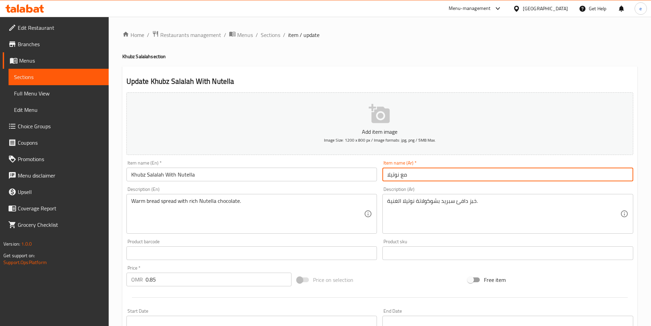
paste input "خبز صلالة"
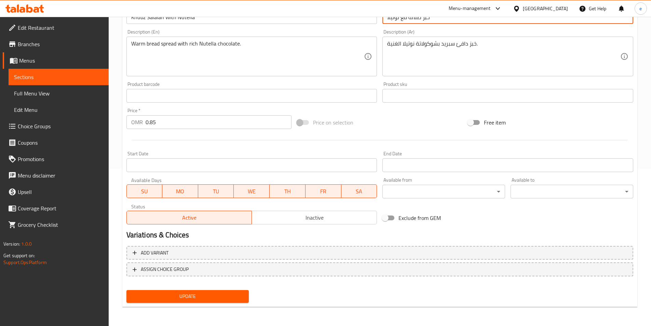
type input "خبز صلالة مع نوتيلا"
click at [211, 293] on span "Update" at bounding box center [188, 296] width 112 height 9
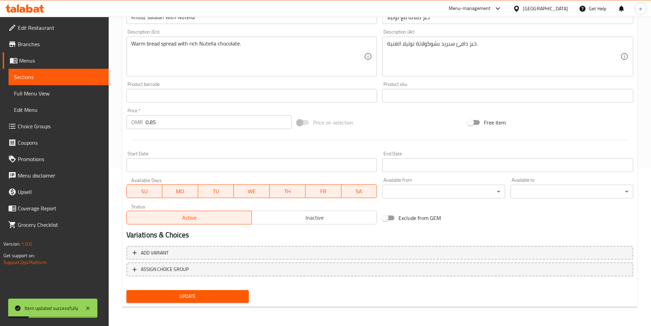
scroll to position [0, 0]
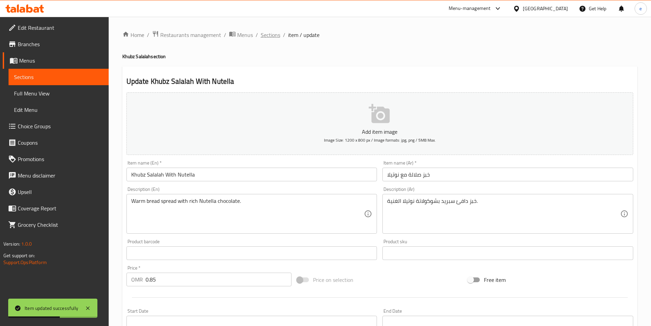
click at [266, 36] on span "Sections" at bounding box center [270, 35] width 19 height 8
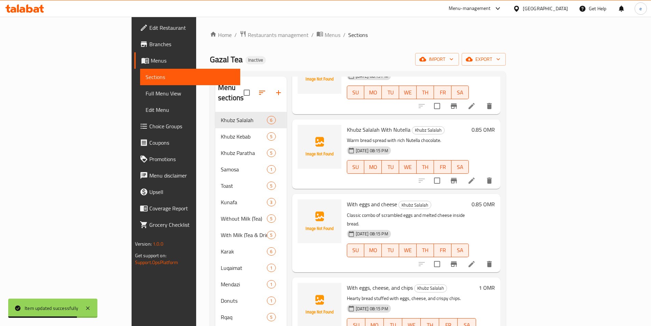
scroll to position [139, 0]
click at [476, 259] on icon at bounding box center [472, 263] width 8 height 8
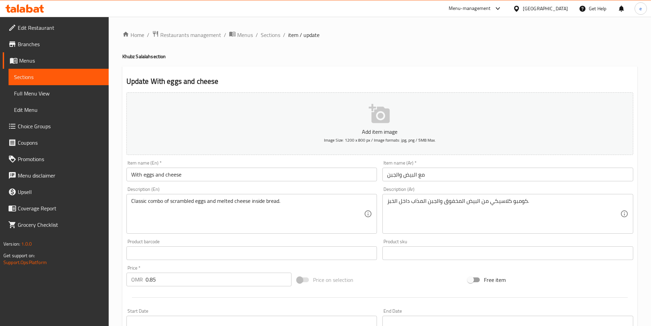
click at [387, 172] on input "مع البيض والجبن" at bounding box center [508, 175] width 251 height 14
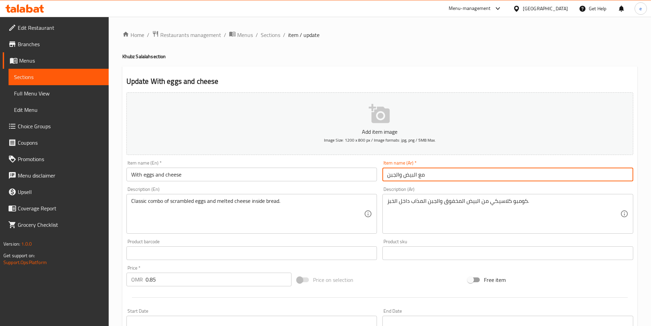
paste input "خبز صلالة"
type input "خبز صلالة مع البيض والجبن"
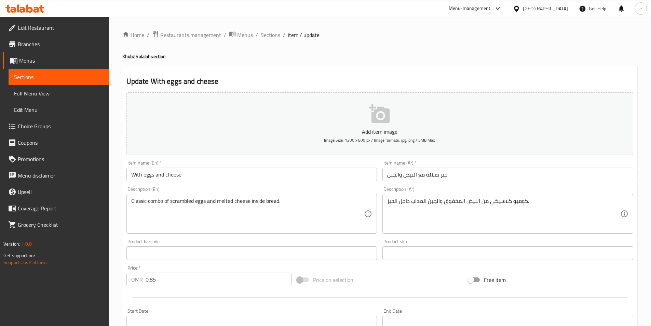
click at [132, 173] on input "With eggs and cheese" at bounding box center [251, 175] width 251 height 14
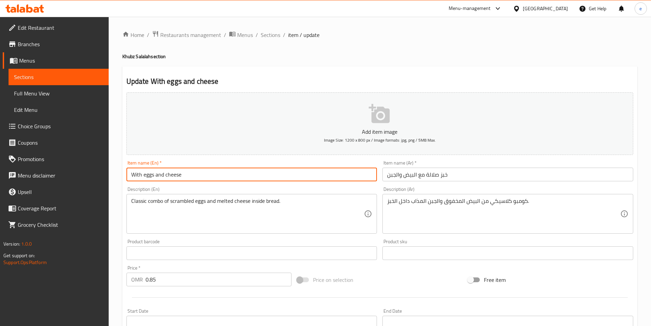
paste input "Khubz Salalah"
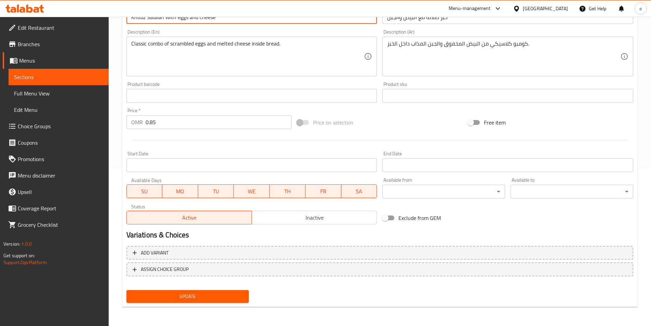
type input "Khubz Salalah With eggs and cheese"
click at [241, 296] on span "Update" at bounding box center [188, 296] width 112 height 9
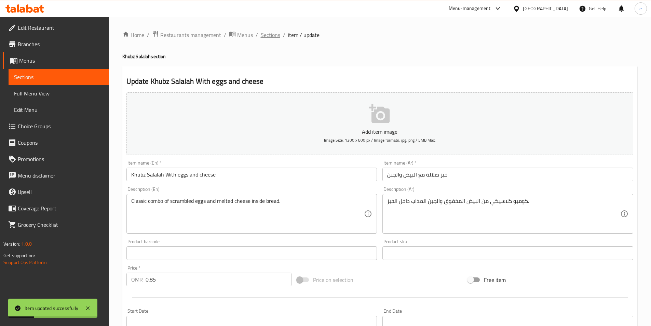
click at [265, 35] on span "Sections" at bounding box center [270, 35] width 19 height 8
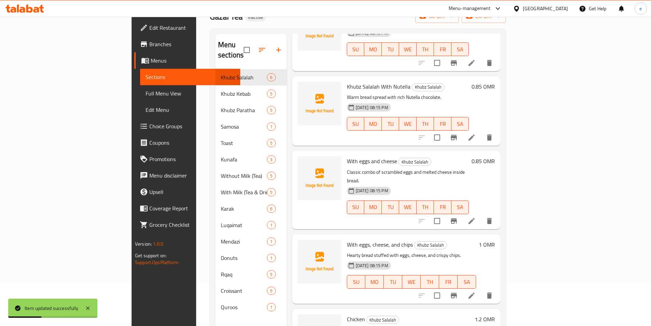
scroll to position [96, 0]
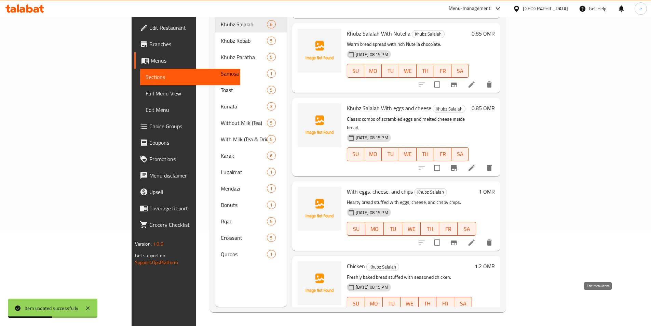
click at [475, 314] on icon at bounding box center [472, 317] width 6 height 6
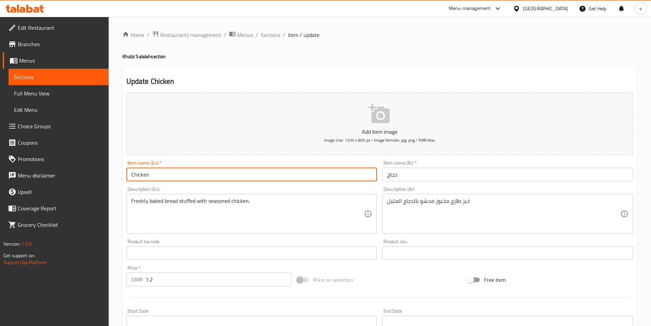
click at [131, 172] on input "Chicken" at bounding box center [251, 175] width 251 height 14
paste input "Khubz Salalah"
type input "Khubz Salalah Chicken"
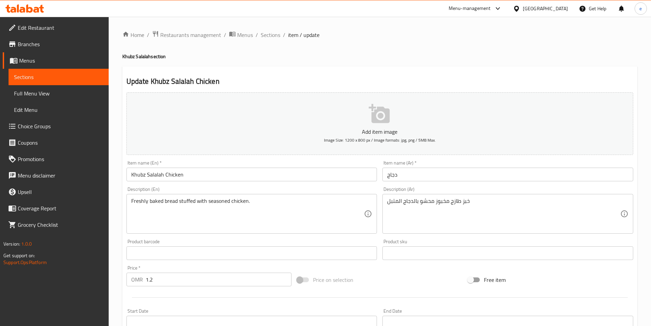
click at [387, 174] on input "دجاج" at bounding box center [508, 175] width 251 height 14
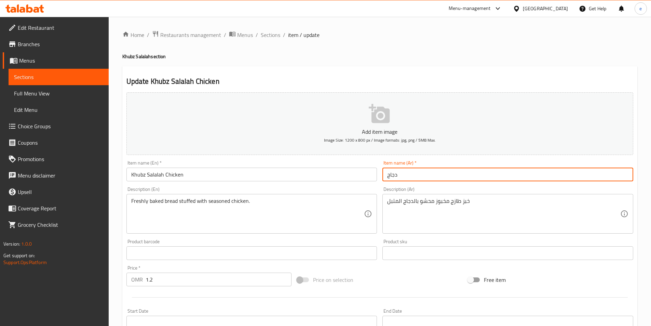
paste input "خبز صلالة"
type input "خبز صلالة دجاج"
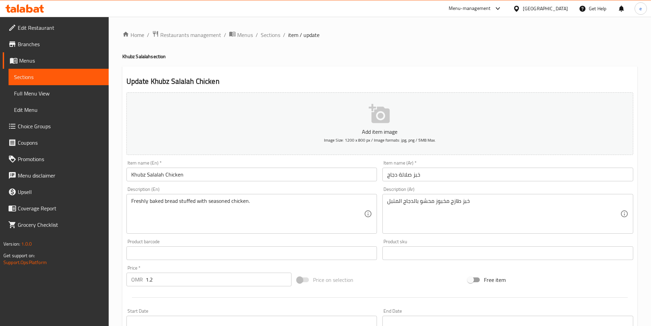
click at [370, 163] on div "Item name (En)   * Khubz Salalah Chicken Item name (En) *" at bounding box center [251, 170] width 251 height 21
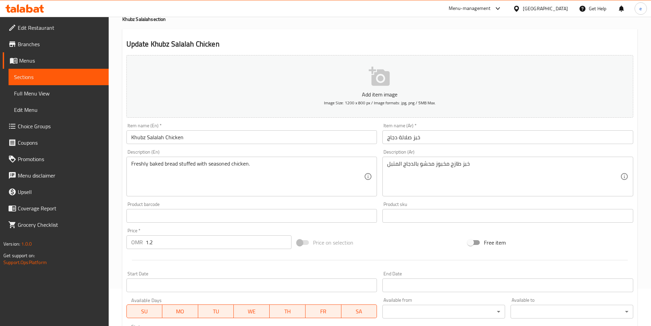
scroll to position [68, 0]
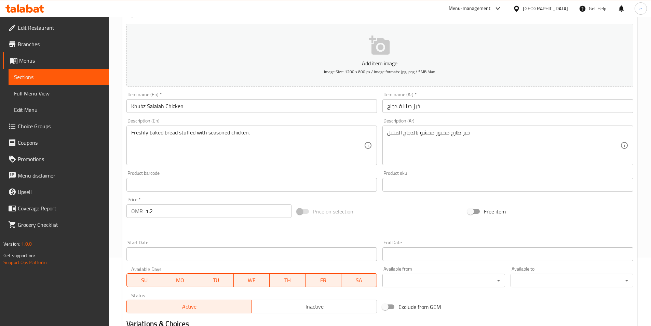
click at [350, 93] on div "Item name (En)   * Khubz Salalah Chicken Item name (En) *" at bounding box center [251, 102] width 251 height 21
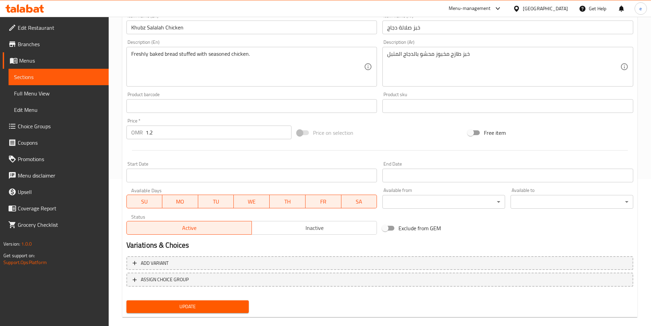
scroll to position [157, 0]
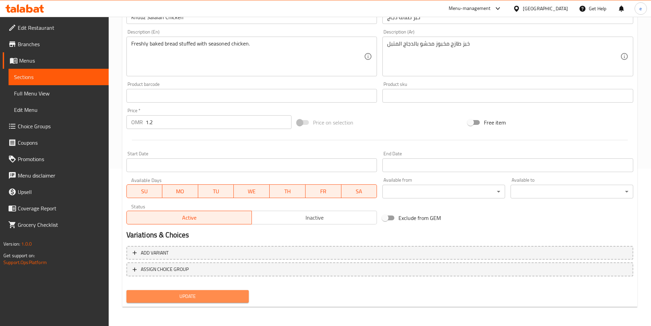
click at [207, 300] on span "Update" at bounding box center [188, 296] width 112 height 9
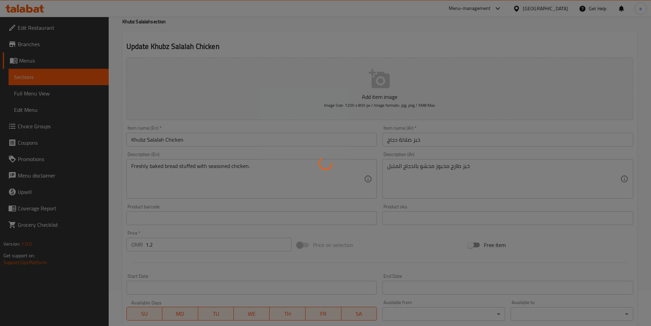
scroll to position [0, 0]
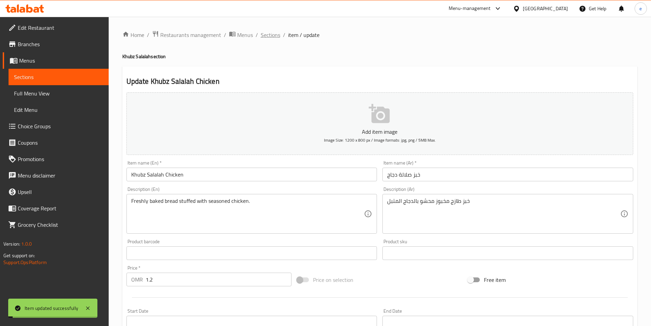
click at [271, 31] on span "Sections" at bounding box center [270, 35] width 19 height 8
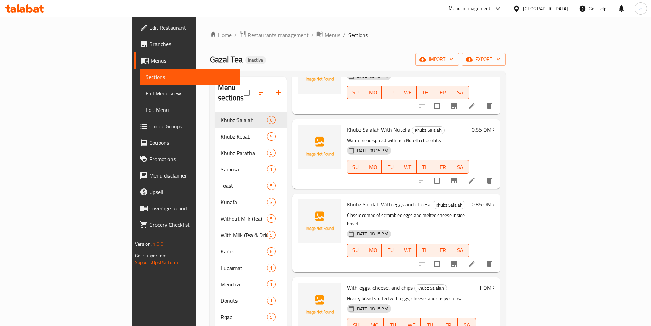
scroll to position [139, 0]
click at [146, 96] on span "Full Menu View" at bounding box center [190, 93] width 89 height 8
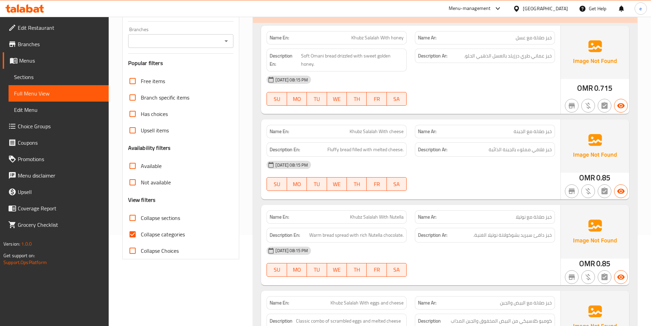
scroll to position [137, 0]
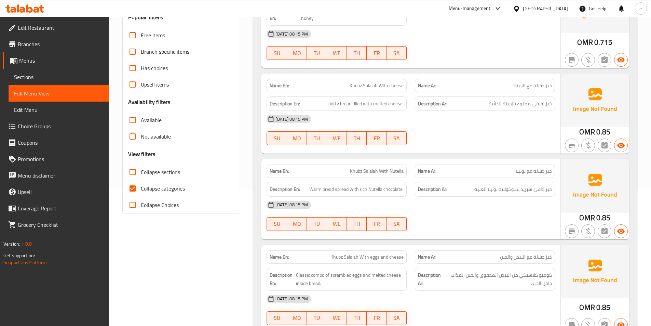
click at [156, 186] on span "Collapse categories" at bounding box center [163, 188] width 44 height 8
click at [141, 186] on input "Collapse categories" at bounding box center [132, 188] width 16 height 16
checkbox input "false"
click at [157, 178] on label "Collapse sections" at bounding box center [152, 172] width 56 height 16
click at [141, 178] on input "Collapse sections" at bounding box center [132, 172] width 16 height 16
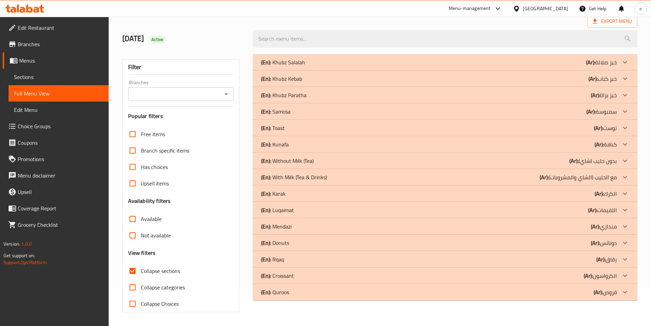
scroll to position [38, 0]
click at [165, 275] on span "Collapse sections" at bounding box center [160, 271] width 39 height 8
click at [141, 275] on input "Collapse sections" at bounding box center [132, 271] width 16 height 16
checkbox input "false"
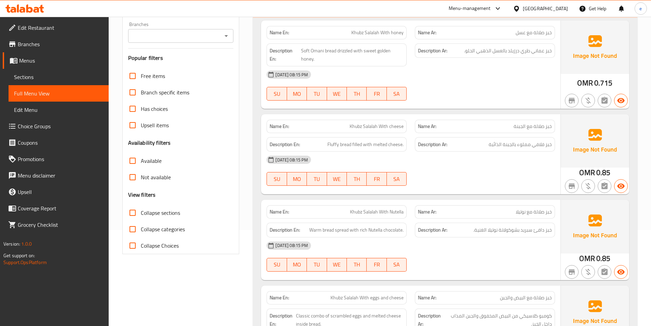
scroll to position [0, 0]
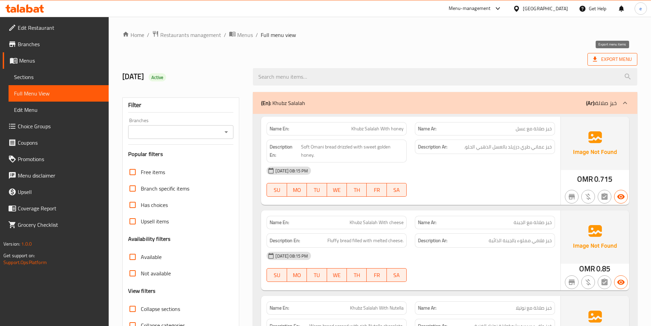
click at [601, 64] on span "Export Menu" at bounding box center [613, 59] width 50 height 13
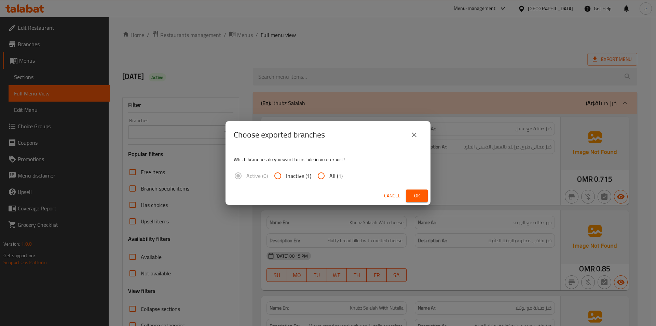
drag, startPoint x: 337, startPoint y: 174, endPoint x: 331, endPoint y: 180, distance: 8.9
click at [336, 174] on span "All (1)" at bounding box center [336, 176] width 13 height 8
click at [318, 172] on input "All (1)" at bounding box center [321, 176] width 16 height 16
radio input "true"
click at [412, 202] on div "Cancel Ok" at bounding box center [328, 196] width 205 height 18
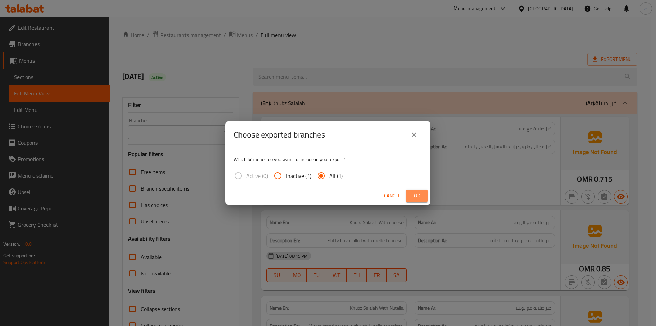
click at [415, 194] on span "Ok" at bounding box center [417, 195] width 11 height 9
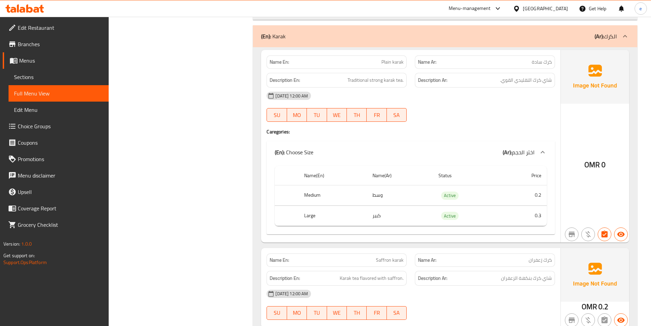
scroll to position [3418, 0]
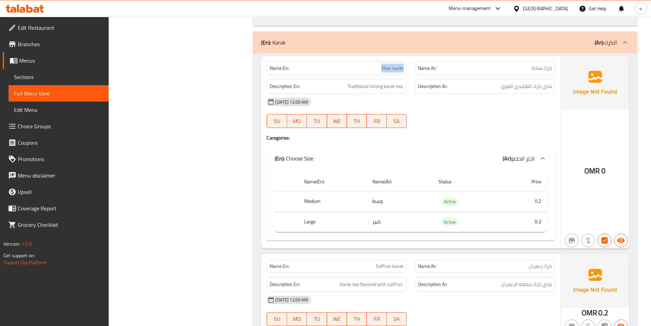
drag, startPoint x: 375, startPoint y: 64, endPoint x: 404, endPoint y: 65, distance: 28.8
click at [404, 65] on div "Name En: Plain karak" at bounding box center [337, 68] width 140 height 13
copy span "Plain karak"
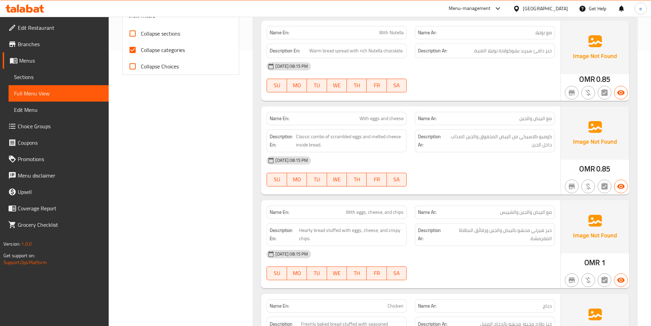
scroll to position [72, 0]
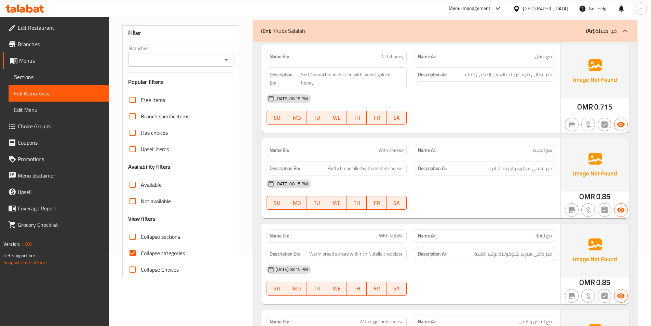
click at [137, 235] on input "Collapse sections" at bounding box center [132, 236] width 16 height 16
checkbox input "true"
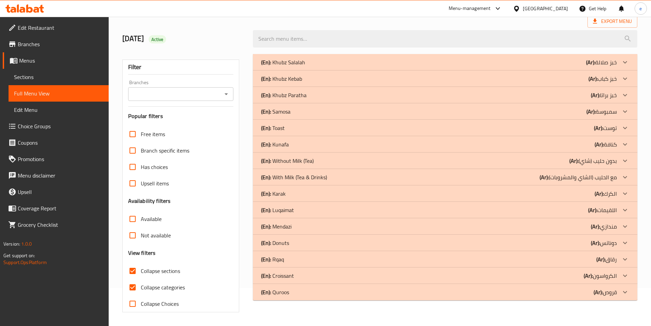
click at [134, 279] on input "Collapse categories" at bounding box center [132, 287] width 16 height 16
checkbox input "false"
click at [627, 295] on icon at bounding box center [625, 292] width 8 height 8
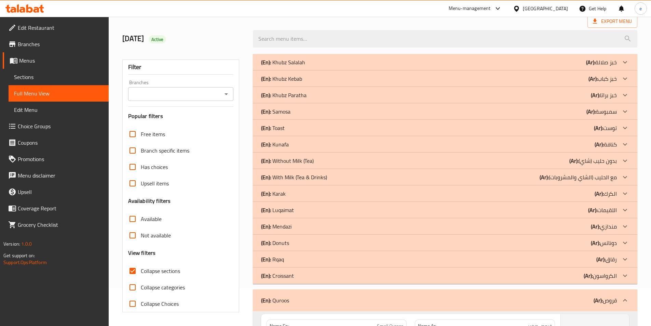
click at [623, 277] on icon at bounding box center [625, 275] width 8 height 8
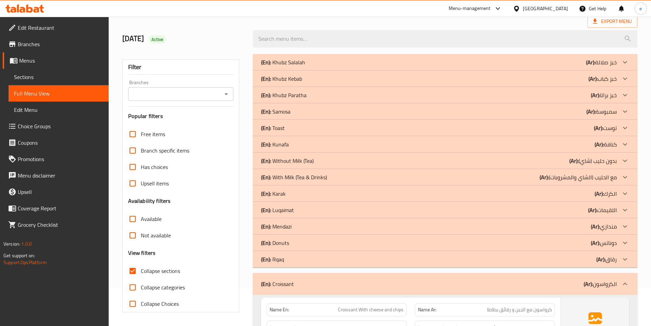
click at [625, 259] on icon at bounding box center [625, 259] width 8 height 8
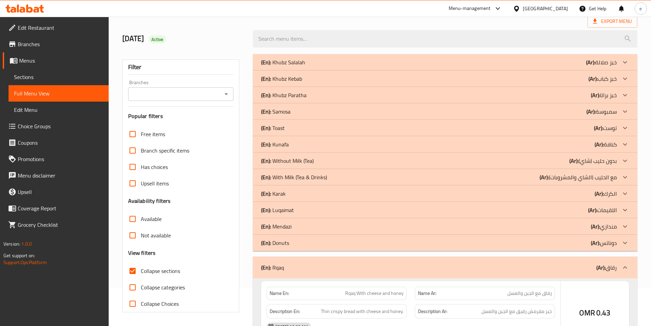
click at [624, 243] on icon at bounding box center [625, 243] width 8 height 8
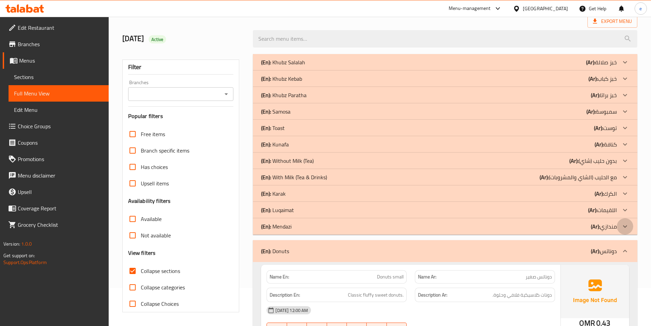
click at [625, 222] on icon at bounding box center [625, 226] width 8 height 8
click at [625, 209] on icon at bounding box center [625, 210] width 8 height 8
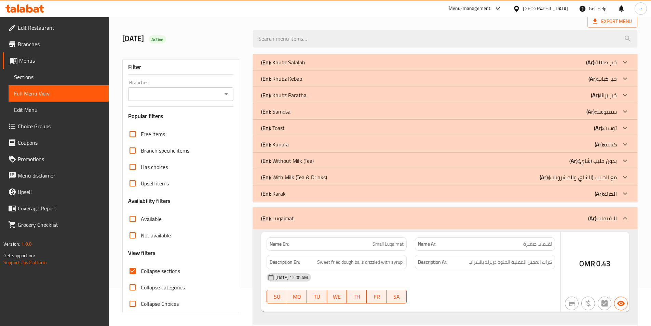
click at [630, 193] on div at bounding box center [625, 193] width 16 height 16
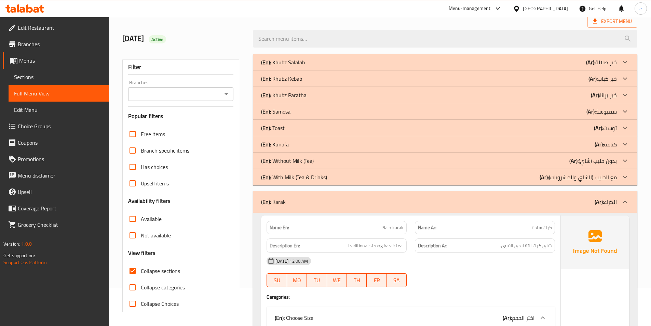
click at [625, 178] on icon at bounding box center [625, 177] width 8 height 8
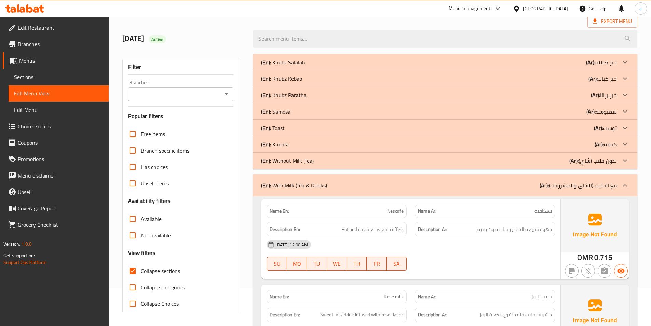
click at [626, 158] on icon at bounding box center [625, 161] width 8 height 8
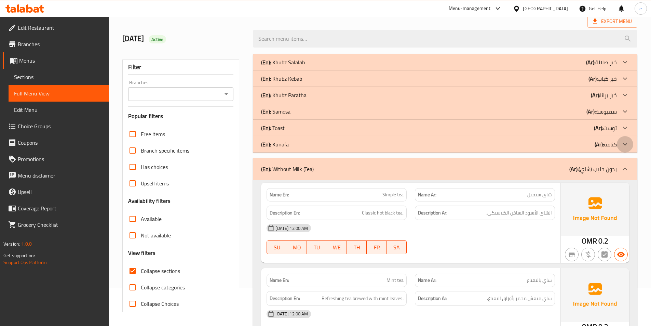
click at [626, 138] on div at bounding box center [625, 144] width 16 height 16
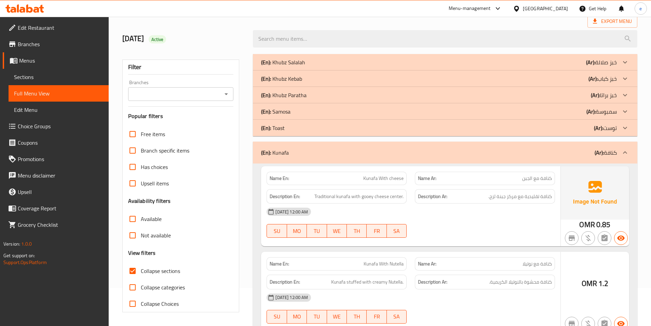
click at [624, 127] on icon at bounding box center [625, 128] width 8 height 8
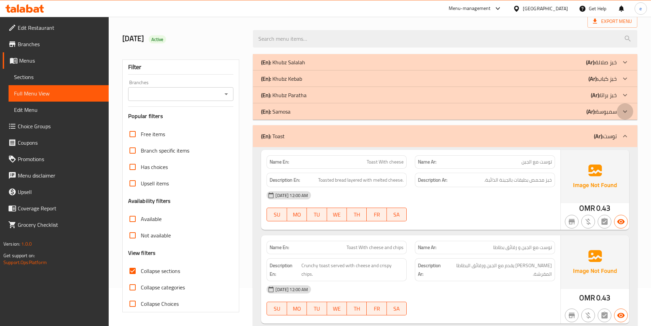
click at [621, 109] on icon at bounding box center [625, 111] width 8 height 8
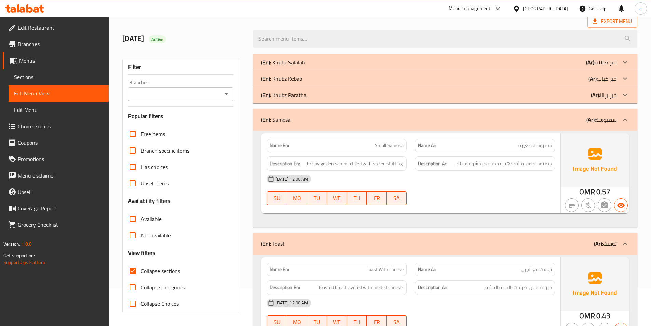
click at [625, 90] on div at bounding box center [625, 95] width 16 height 16
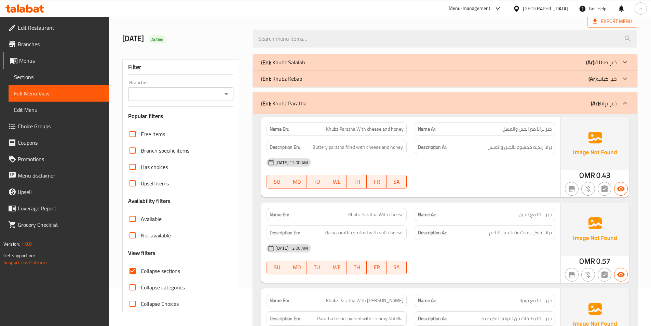
click at [626, 76] on icon at bounding box center [625, 79] width 8 height 8
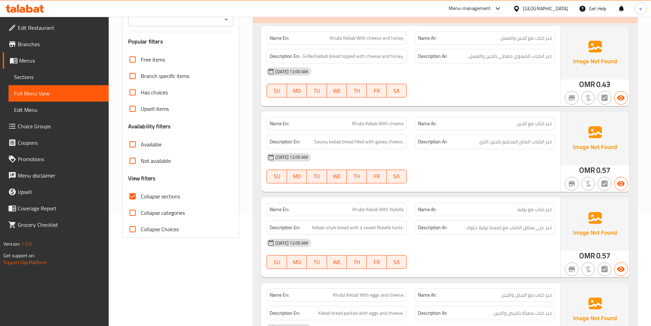
scroll to position [0, 0]
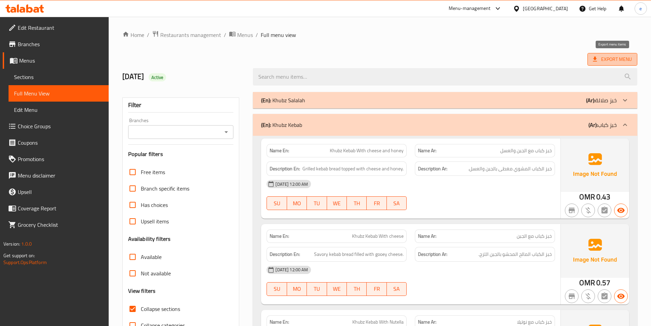
click at [603, 54] on span "Export Menu" at bounding box center [613, 59] width 50 height 13
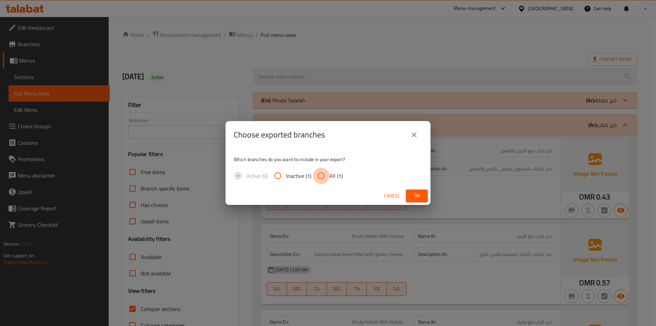
click at [319, 174] on input "All (1)" at bounding box center [321, 176] width 16 height 16
radio input "true"
click at [412, 196] on span "Ok" at bounding box center [417, 195] width 11 height 9
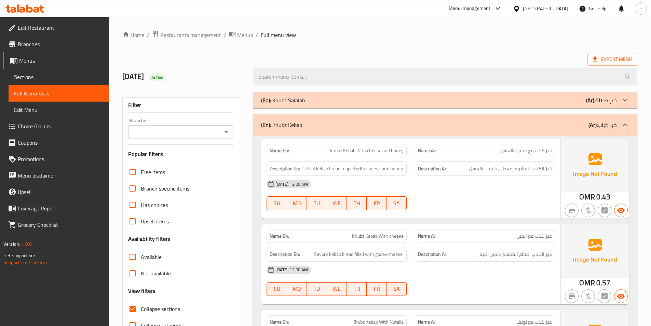
click at [42, 46] on span "Branches" at bounding box center [60, 44] width 85 height 8
